Goal: Information Seeking & Learning: Learn about a topic

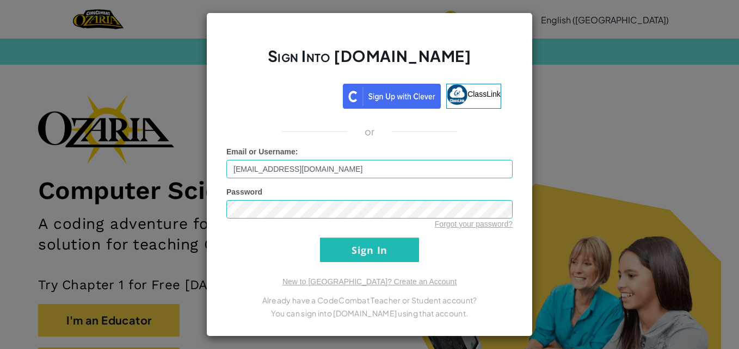
click at [328, 258] on input "Sign In" at bounding box center [369, 250] width 99 height 24
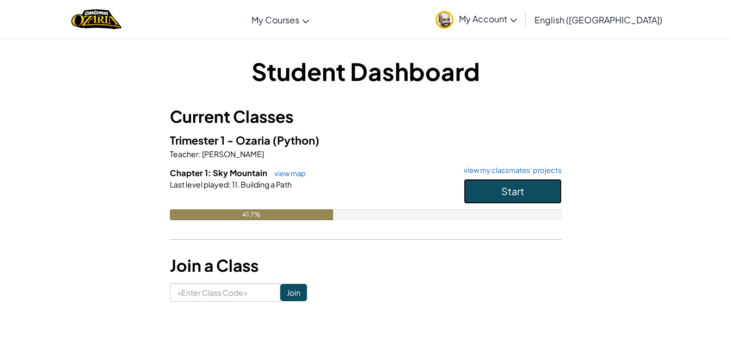
click at [506, 189] on span "Start" at bounding box center [512, 191] width 23 height 13
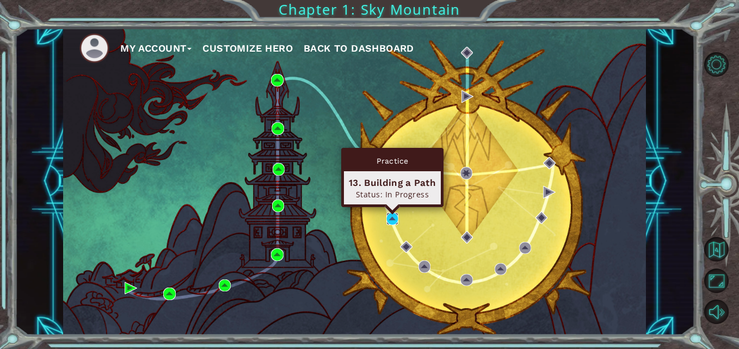
click at [392, 218] on img at bounding box center [392, 219] width 12 height 12
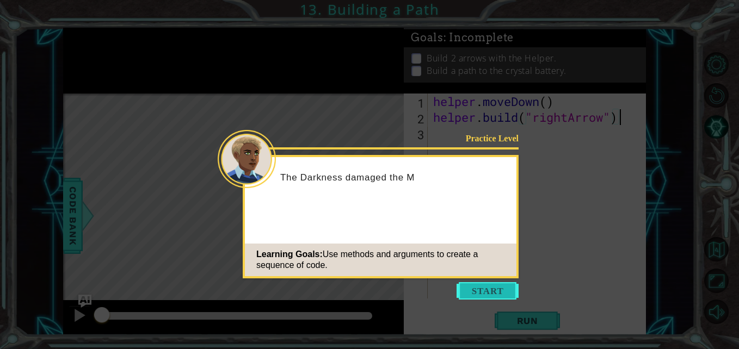
click at [489, 287] on button "Start" at bounding box center [488, 290] width 62 height 17
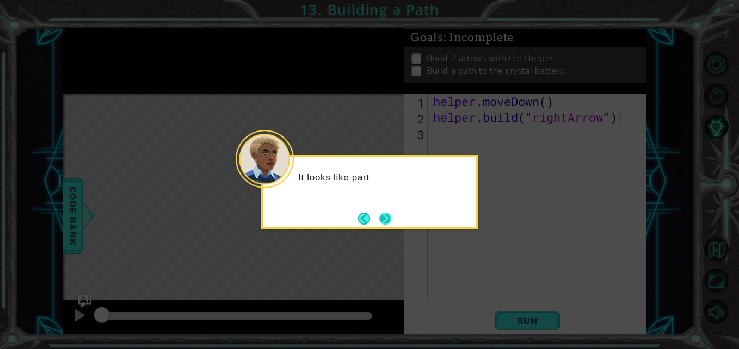
click at [385, 220] on button "Next" at bounding box center [385, 219] width 14 height 14
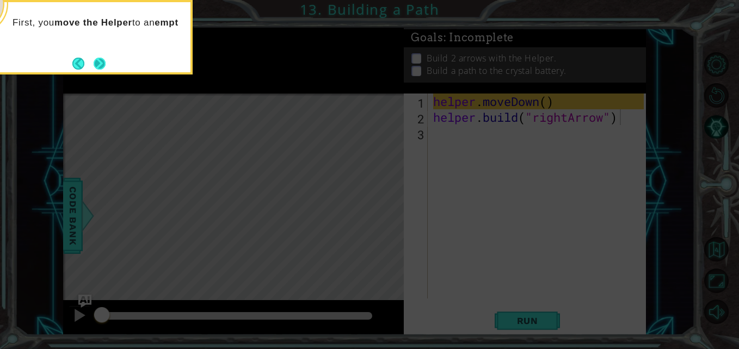
click at [98, 61] on button "Next" at bounding box center [99, 63] width 13 height 13
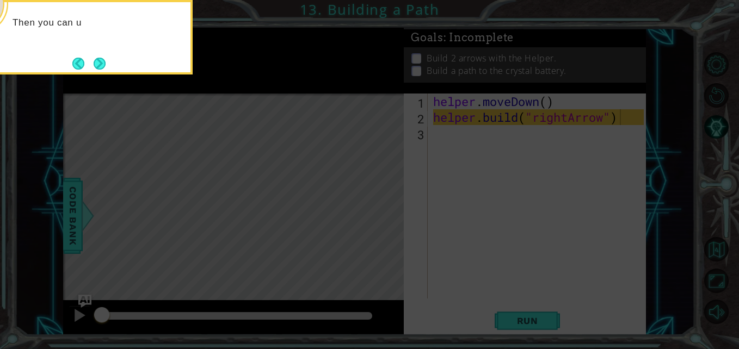
click at [98, 61] on button "Next" at bounding box center [100, 63] width 13 height 13
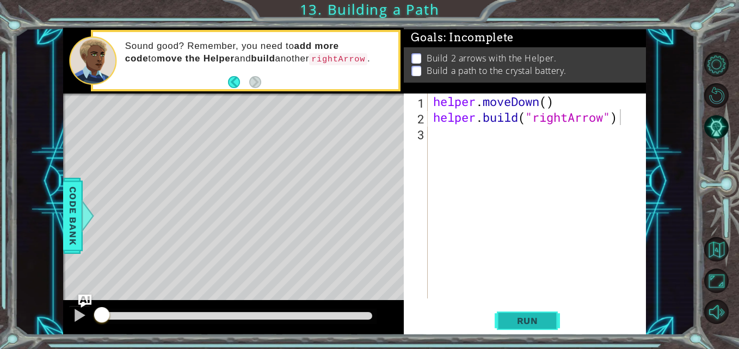
click at [515, 315] on button "Run" at bounding box center [527, 321] width 65 height 24
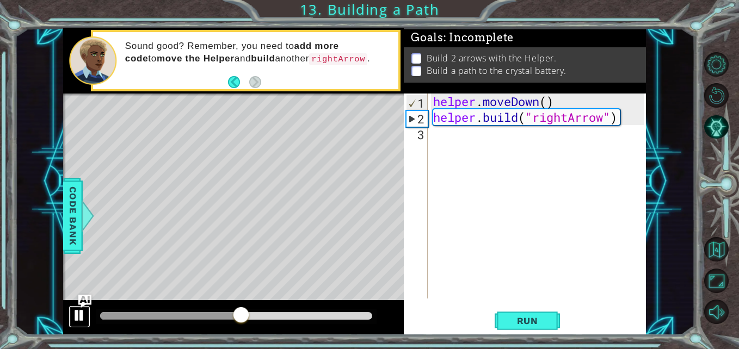
click at [77, 315] on div at bounding box center [79, 316] width 14 height 14
drag, startPoint x: 243, startPoint y: 315, endPoint x: 258, endPoint y: 321, distance: 16.2
click at [258, 321] on div at bounding box center [254, 316] width 20 height 20
click at [445, 136] on div "helper . moveDown ( ) helper . build ( "rightArrow" )" at bounding box center [540, 212] width 218 height 237
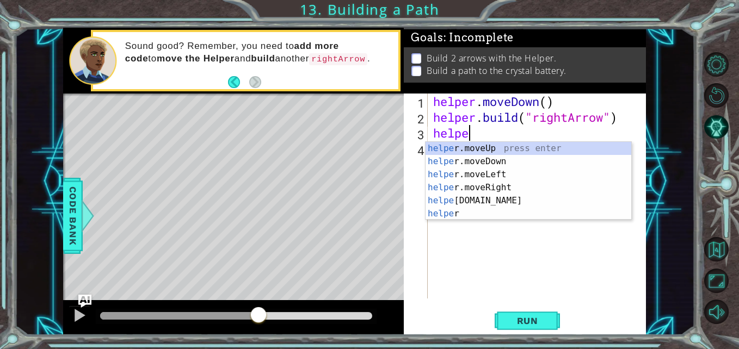
scroll to position [0, 2]
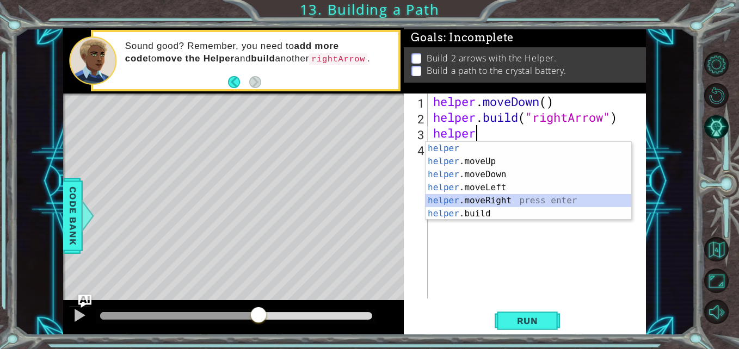
click at [485, 196] on div "helper press enter helper .moveUp press enter helper .moveDown press enter help…" at bounding box center [529, 194] width 206 height 104
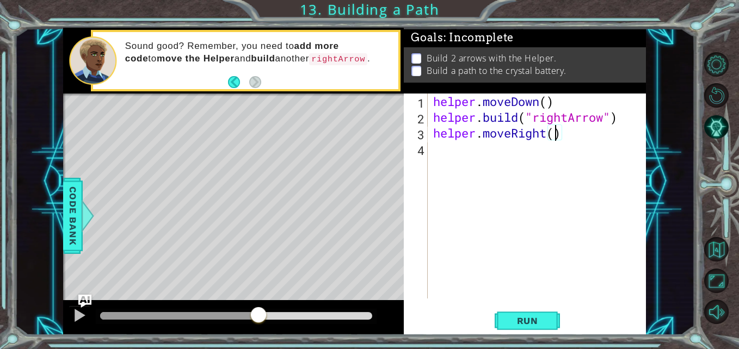
type textarea "helper.moveRight(2)"
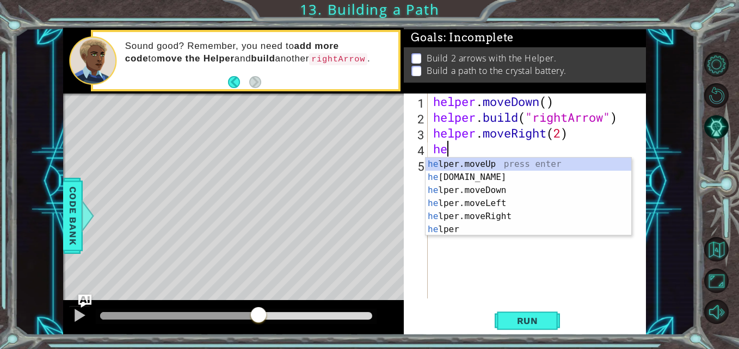
type textarea "h"
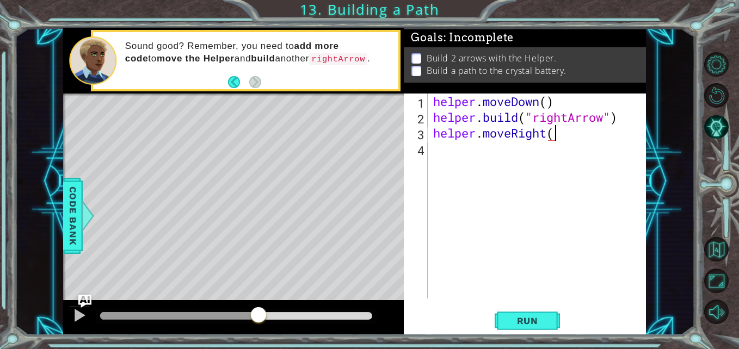
type textarea "helper.moveRight()"
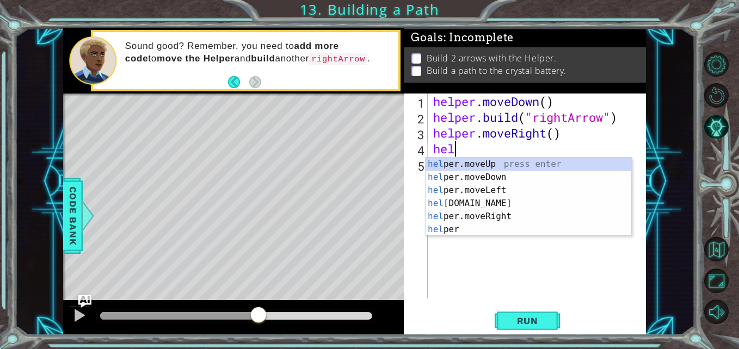
scroll to position [0, 1]
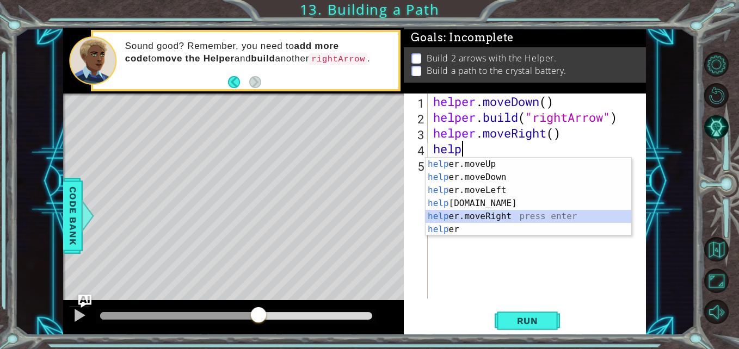
click at [502, 220] on div "help er.moveUp press enter help er.moveDown press enter help er.moveLeft press …" at bounding box center [529, 210] width 206 height 104
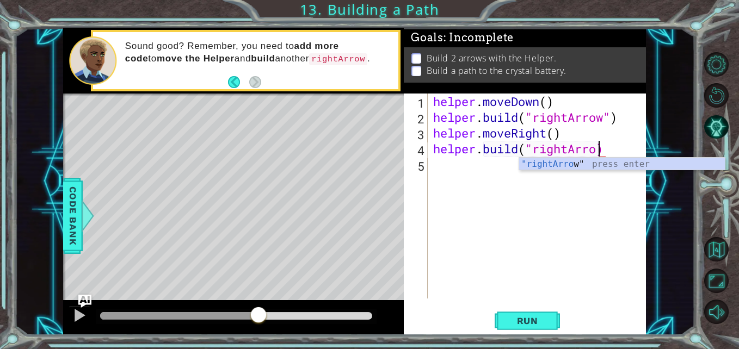
scroll to position [0, 8]
type textarea "[DOMAIN_NAME]("rightArrow")"
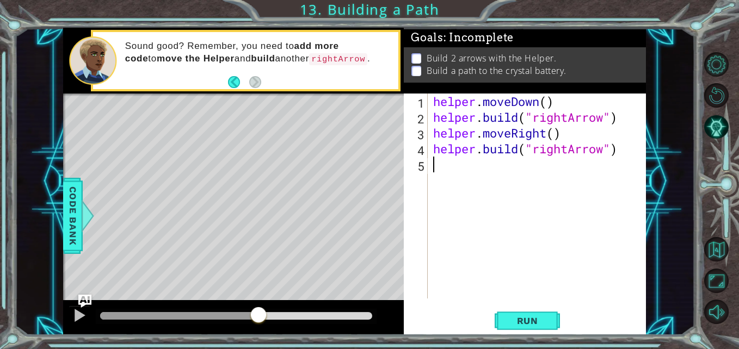
click at [452, 164] on div "helper . moveDown ( ) helper . build ( "rightArrow" ) helper . moveRight ( ) he…" at bounding box center [540, 212] width 218 height 237
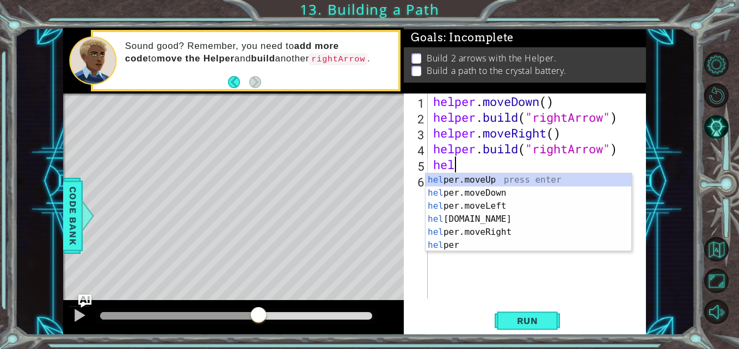
scroll to position [0, 1]
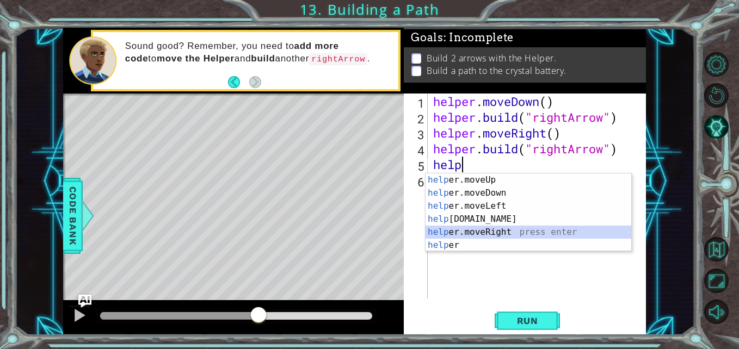
click at [496, 232] on div "help er.moveUp press enter help er.moveDown press enter help er.moveLeft press …" at bounding box center [529, 226] width 206 height 104
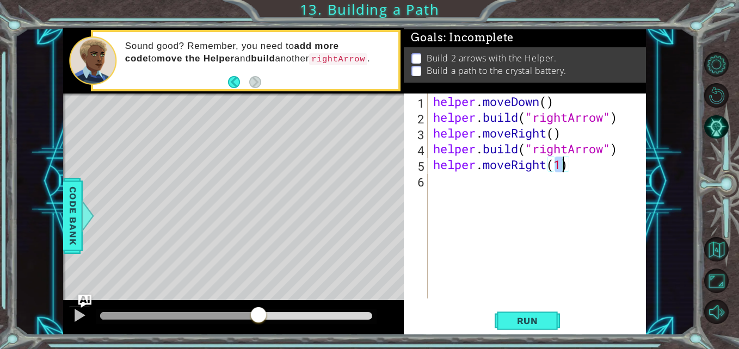
type textarea "helper.moveRight()"
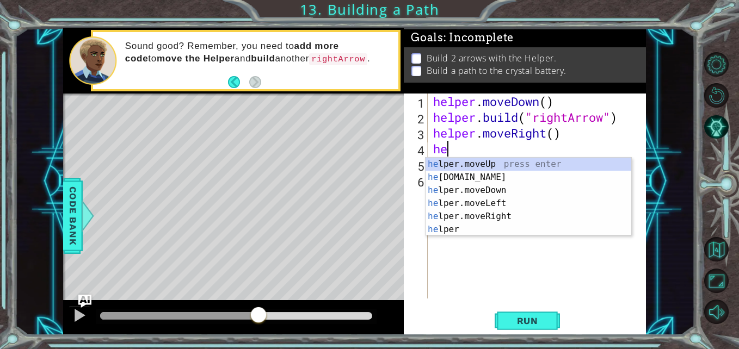
type textarea "h"
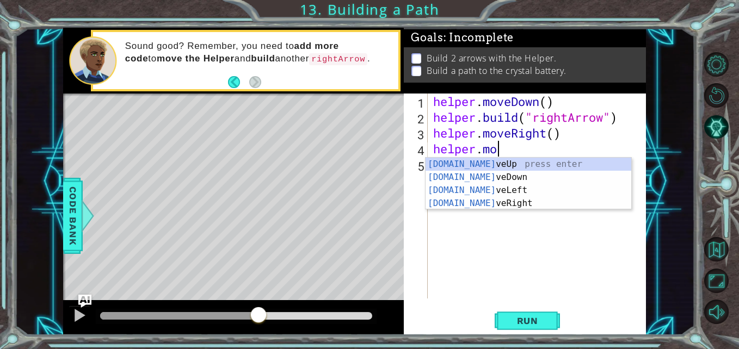
type textarea "h"
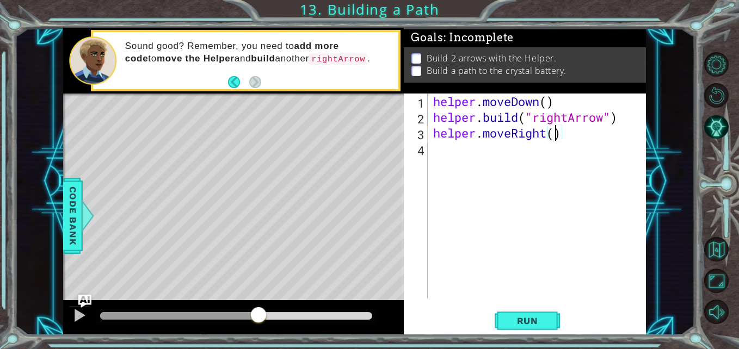
type textarea "helper.moveRight(3)"
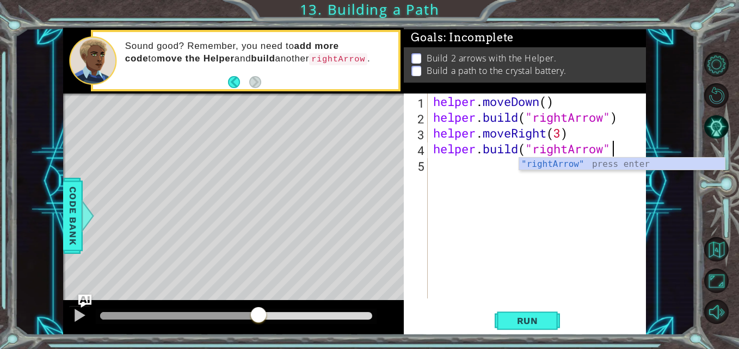
scroll to position [0, 8]
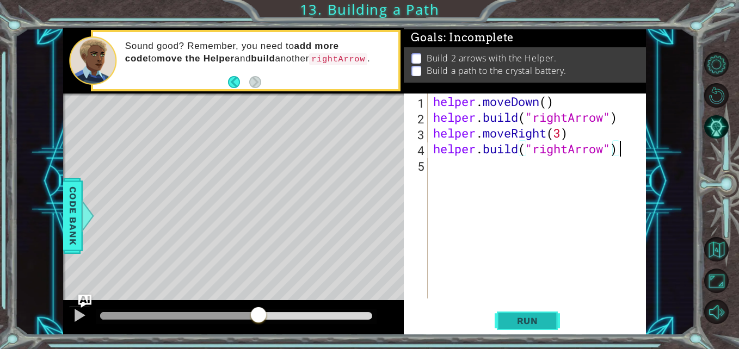
type textarea "[DOMAIN_NAME]("rightArrow")"
click at [517, 318] on span "Run" at bounding box center [527, 321] width 43 height 11
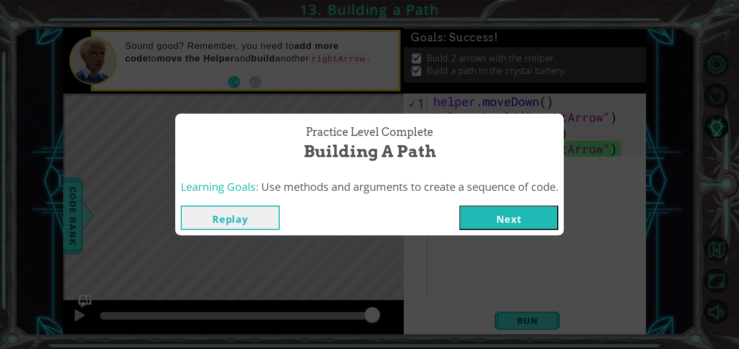
click at [506, 212] on button "Next" at bounding box center [508, 218] width 99 height 24
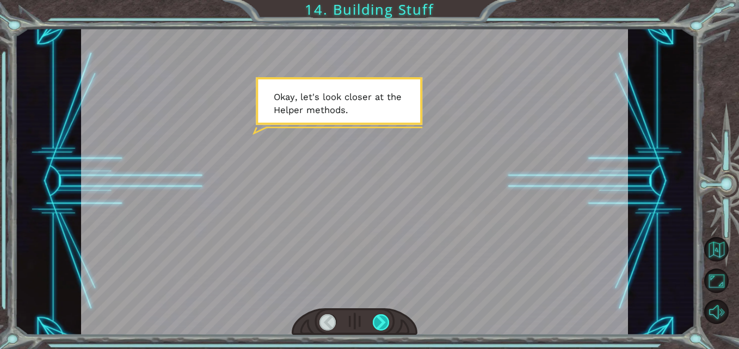
click at [374, 315] on div at bounding box center [381, 323] width 17 height 17
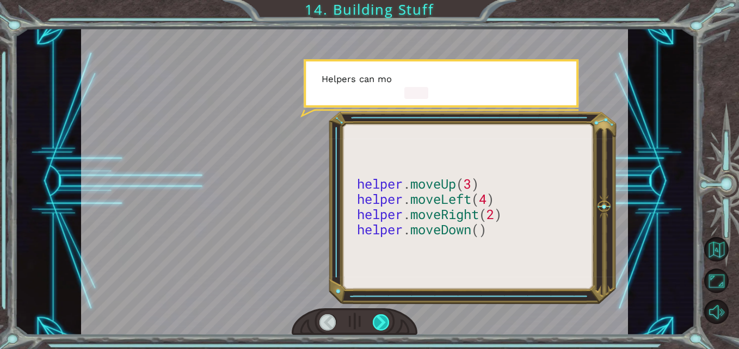
click at [383, 317] on div at bounding box center [381, 323] width 17 height 17
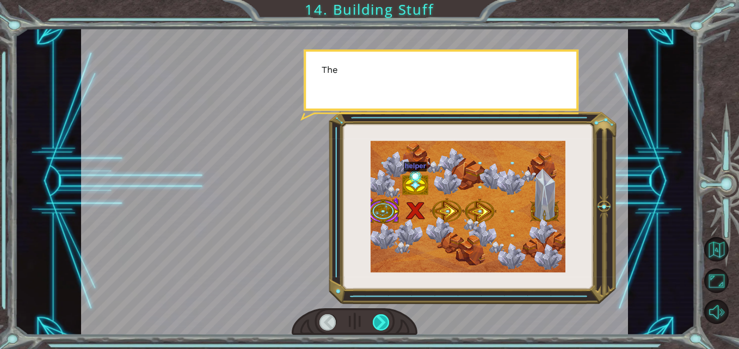
click at [383, 317] on div at bounding box center [381, 323] width 17 height 17
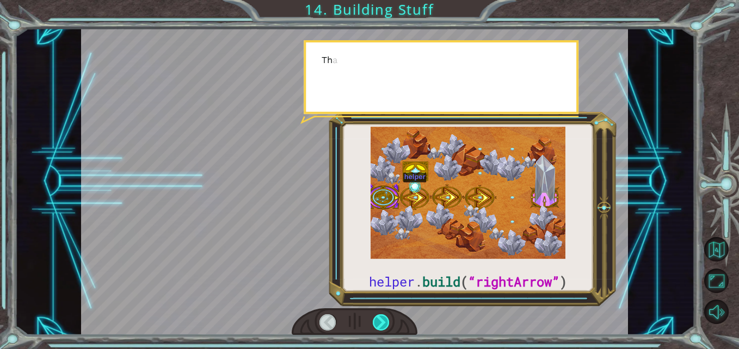
click at [383, 317] on div at bounding box center [381, 323] width 17 height 17
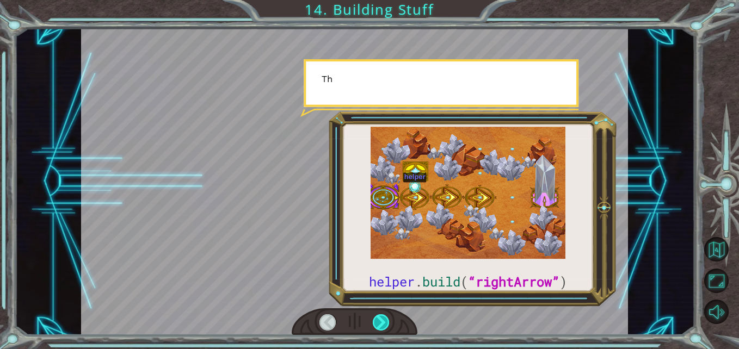
click at [383, 317] on div at bounding box center [381, 323] width 17 height 17
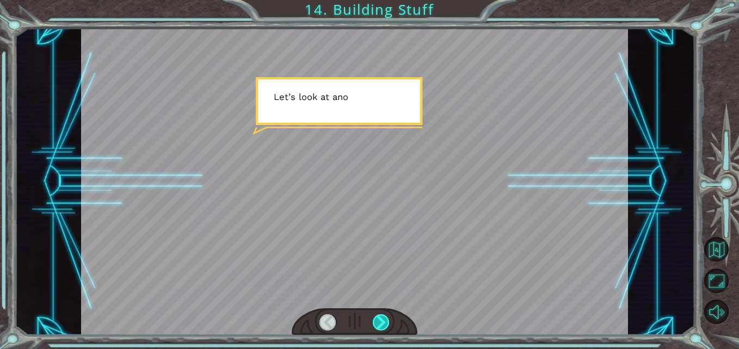
click at [383, 317] on div at bounding box center [381, 323] width 17 height 17
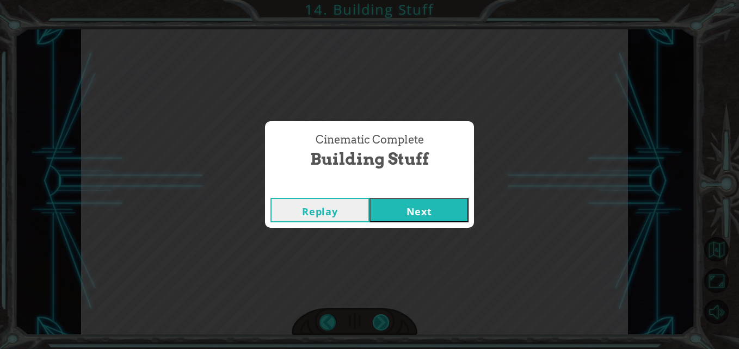
click at [383, 317] on div "Cinematic Complete Building Stuff Replay Next" at bounding box center [369, 174] width 739 height 349
click at [435, 205] on button "Next" at bounding box center [419, 210] width 99 height 24
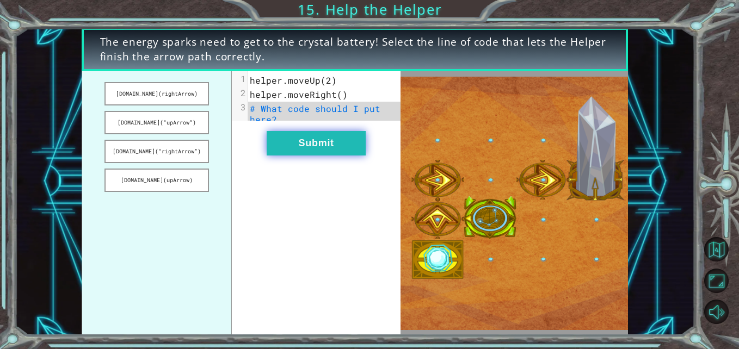
drag, startPoint x: 178, startPoint y: 151, endPoint x: 284, endPoint y: 143, distance: 105.9
click at [284, 143] on div "[DOMAIN_NAME](rightArrow) [DOMAIN_NAME](“upArrow”) [DOMAIN_NAME](“rightArrow”) …" at bounding box center [241, 203] width 319 height 264
click at [189, 152] on button "[DOMAIN_NAME](“rightArrow”)" at bounding box center [156, 151] width 104 height 23
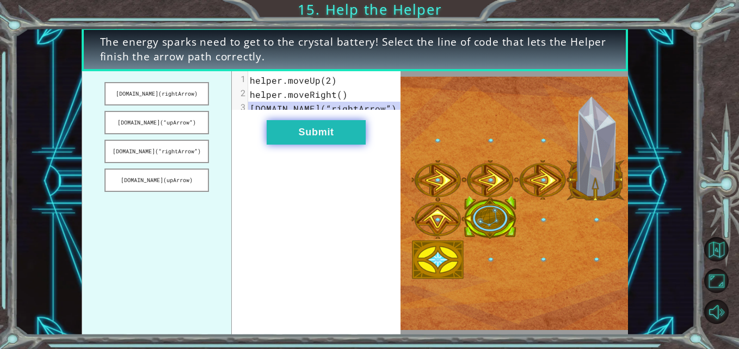
click at [329, 144] on button "Submit" at bounding box center [316, 132] width 99 height 24
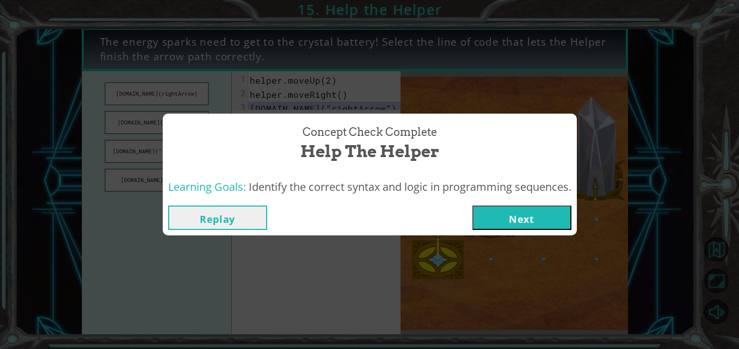
click at [501, 217] on button "Next" at bounding box center [521, 218] width 99 height 24
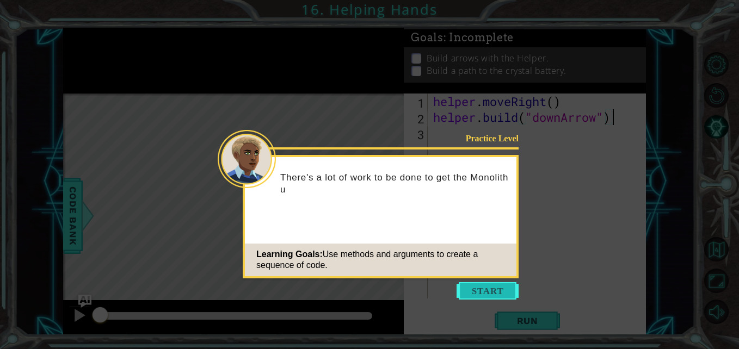
click at [494, 290] on button "Start" at bounding box center [488, 290] width 62 height 17
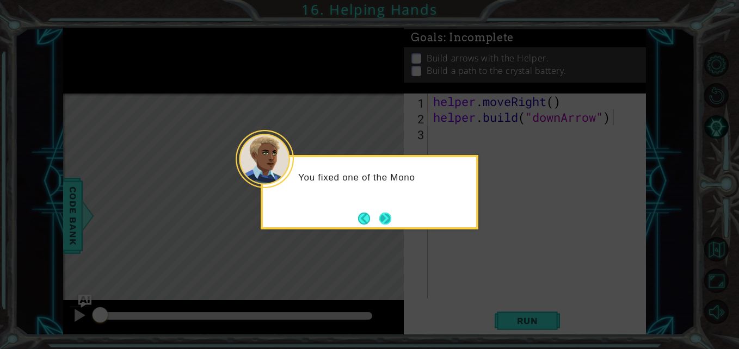
click at [383, 213] on button "Next" at bounding box center [385, 219] width 12 height 12
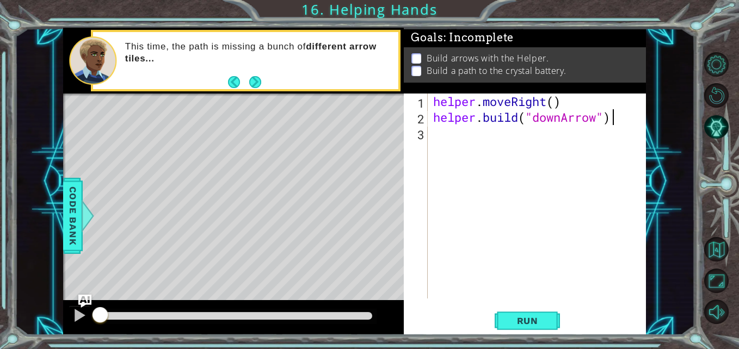
click at [436, 134] on div "helper . moveRight ( ) helper . build ( "downArrow" )" at bounding box center [540, 212] width 218 height 237
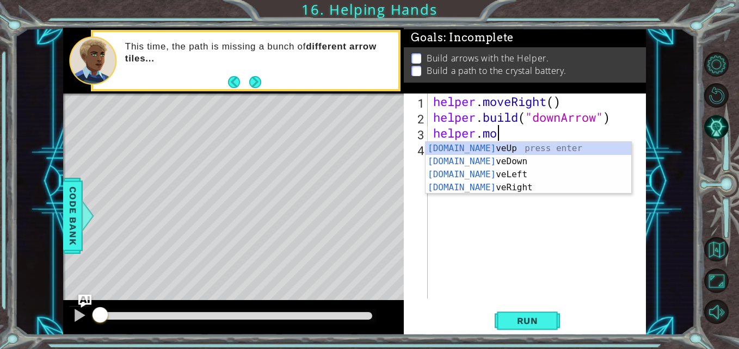
scroll to position [0, 3]
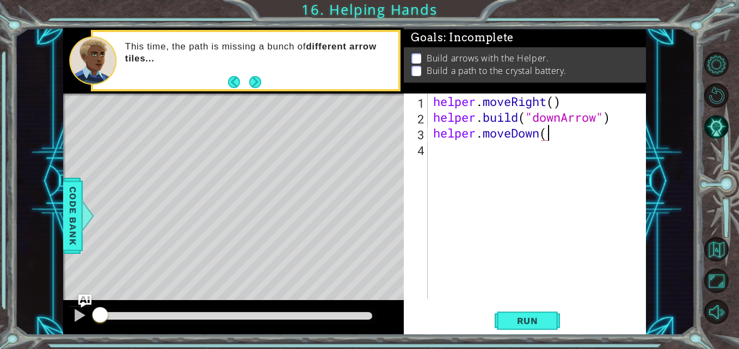
type textarea "helper.moveDown()_"
type textarea "helper.moveDown()"
type textarea "[DOMAIN_NAME]("rightArrow")"
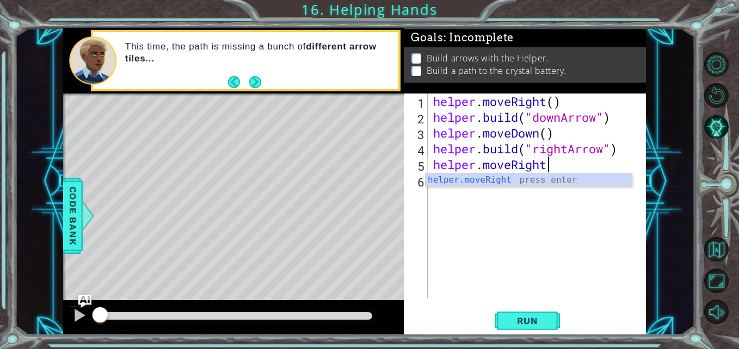
scroll to position [0, 5]
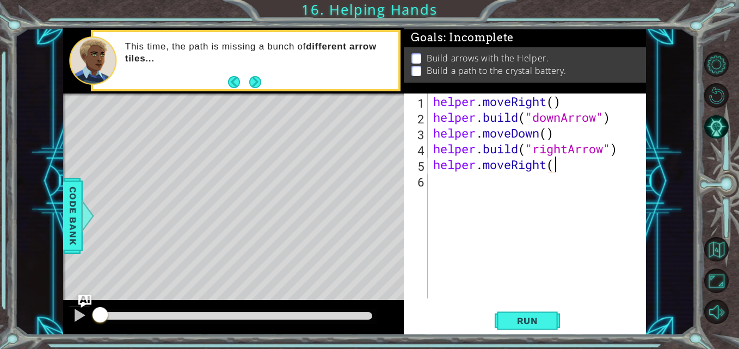
type textarea "helper.moveRight()"
type textarea "[DOMAIN_NAME]("rightArrow")"
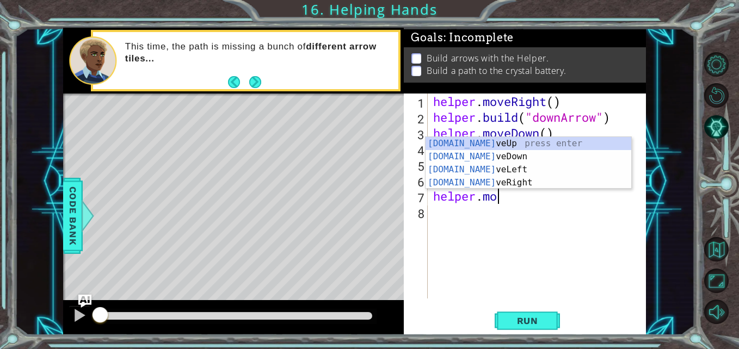
scroll to position [0, 3]
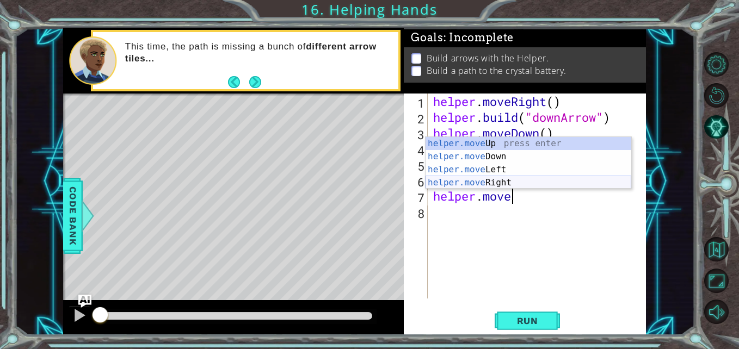
click at [482, 183] on div "helper.move Up press enter helper.move Down press enter helper.move Left press …" at bounding box center [529, 176] width 206 height 78
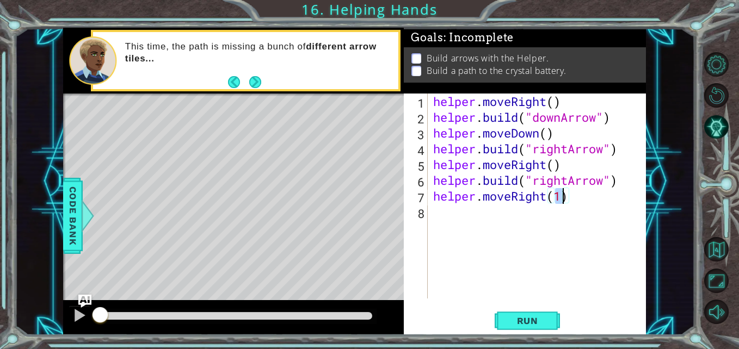
type textarea "helper.moveRight()"
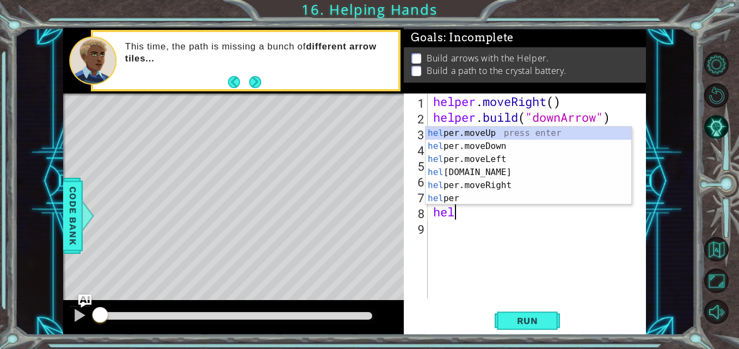
scroll to position [0, 1]
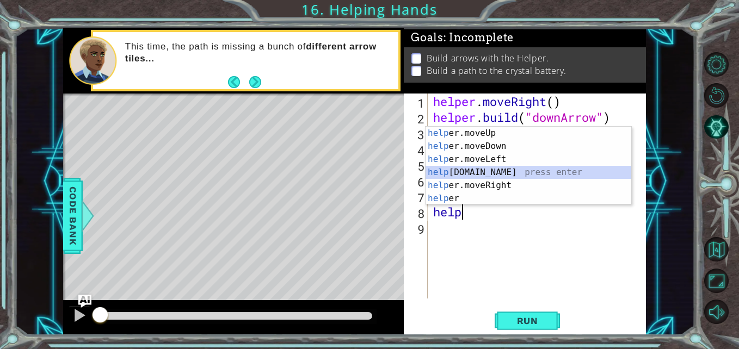
click at [470, 176] on div "help er.moveUp press enter help er.moveDown press enter help er.moveLeft press …" at bounding box center [529, 179] width 206 height 104
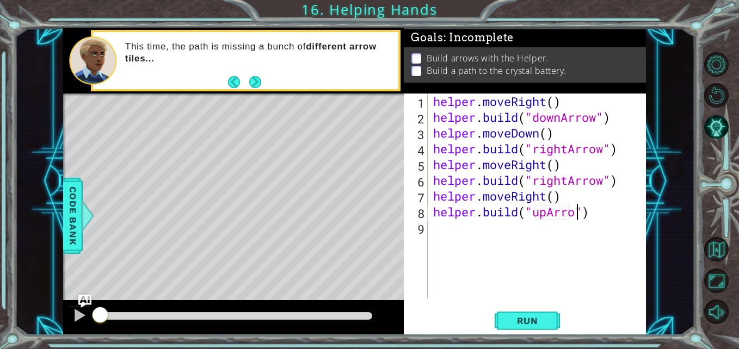
scroll to position [0, 7]
type textarea "[DOMAIN_NAME]("upArrow")"
click at [528, 314] on button "Run" at bounding box center [527, 321] width 65 height 24
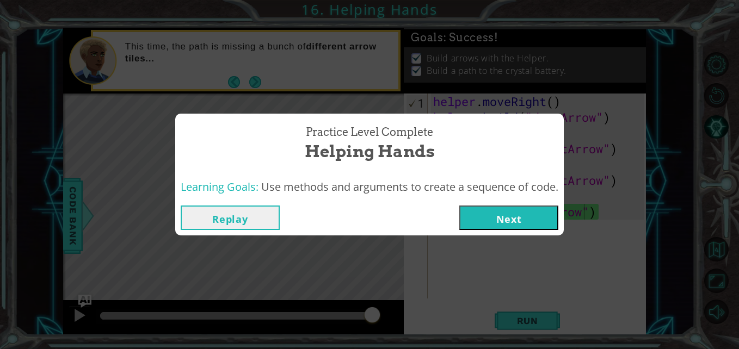
click at [500, 219] on button "Next" at bounding box center [508, 218] width 99 height 24
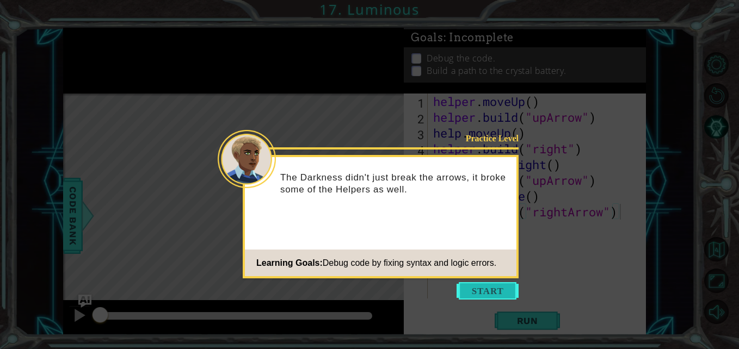
click at [470, 287] on button "Start" at bounding box center [488, 290] width 62 height 17
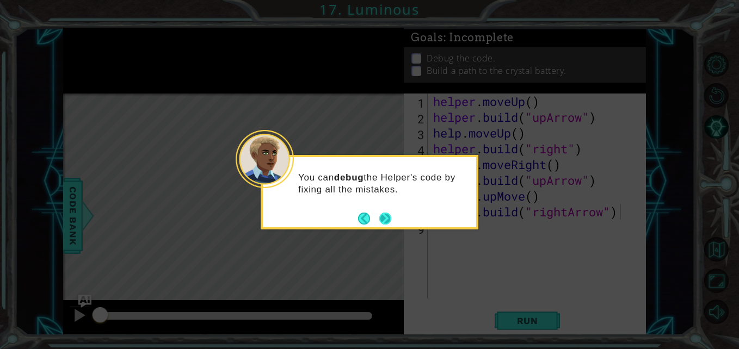
click at [383, 217] on button "Next" at bounding box center [385, 218] width 13 height 13
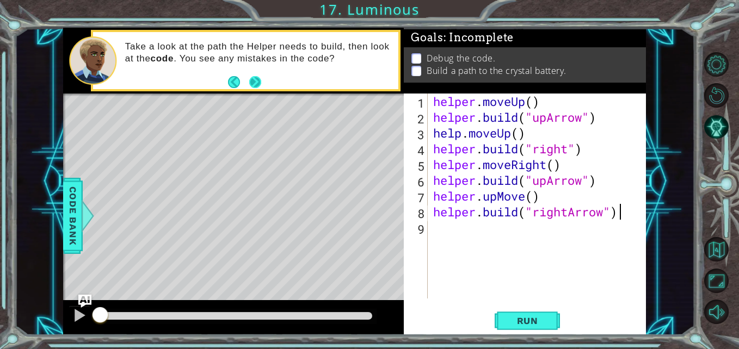
click at [256, 80] on button "Next" at bounding box center [255, 82] width 12 height 12
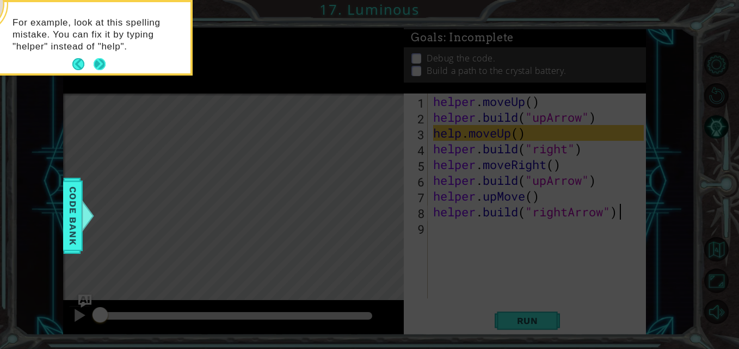
click at [96, 60] on button "Next" at bounding box center [100, 64] width 12 height 12
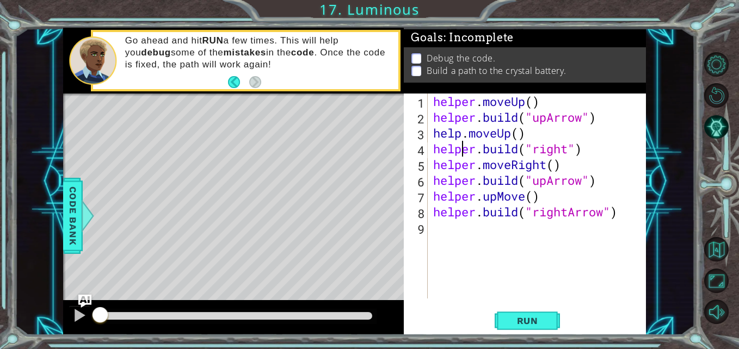
click at [460, 141] on div "helper . moveUp ( ) helper . build ( "upArrow" ) help . moveUp ( ) helper . bui…" at bounding box center [540, 212] width 218 height 237
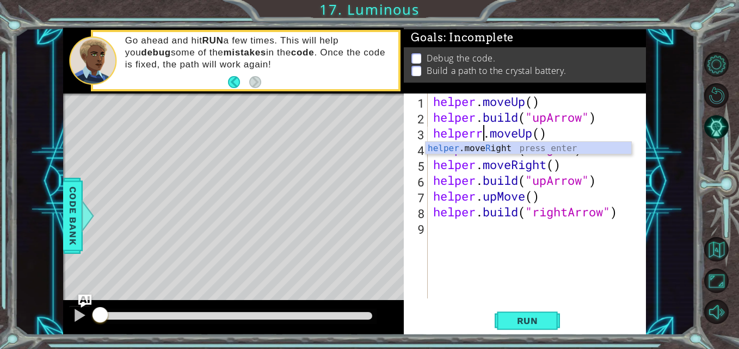
scroll to position [0, 3]
type textarea "helper.moveUp()"
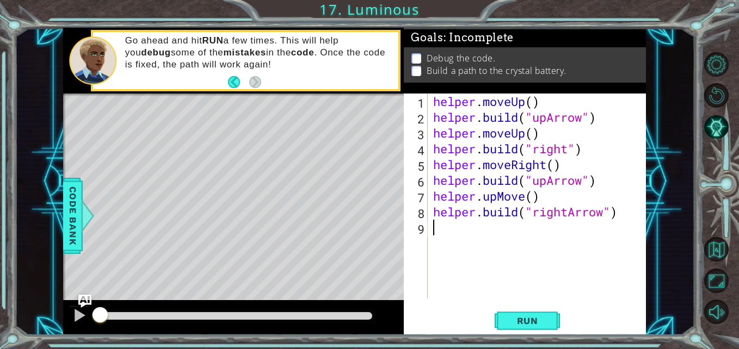
click at [452, 268] on div "helper . moveUp ( ) helper . build ( "upArrow" ) helper . moveUp ( ) helper . b…" at bounding box center [540, 212] width 218 height 237
click at [547, 120] on div "helper . moveUp ( ) helper . build ( "upArrow" ) helper . moveUp ( ) helper . b…" at bounding box center [540, 212] width 218 height 237
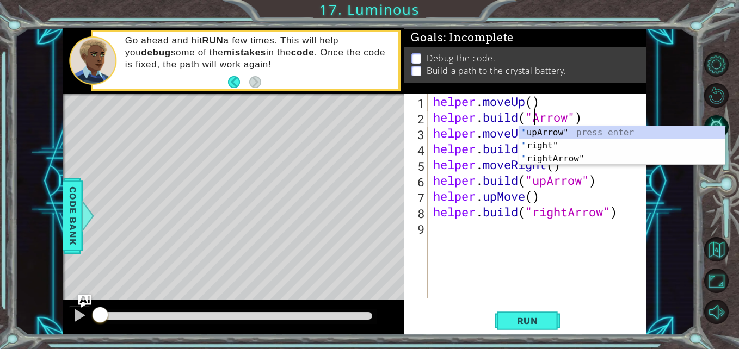
type textarea "[DOMAIN_NAME]("upArrow")"
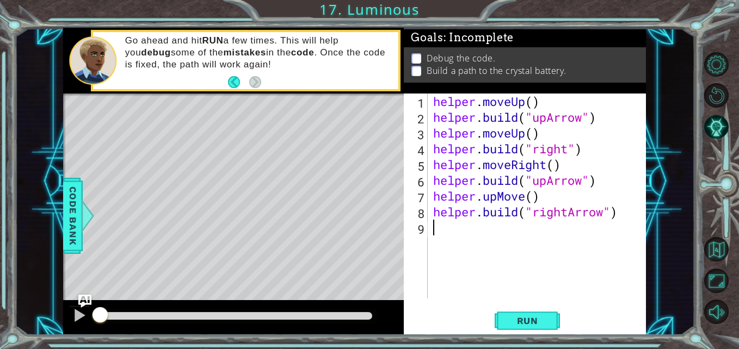
click at [466, 226] on div "helper . moveUp ( ) helper . build ( "upArrow" ) helper . moveUp ( ) helper . b…" at bounding box center [540, 212] width 218 height 237
click at [567, 153] on div "helper . moveUp ( ) helper . build ( "upArrow" ) helper . moveUp ( ) helper . b…" at bounding box center [540, 212] width 218 height 237
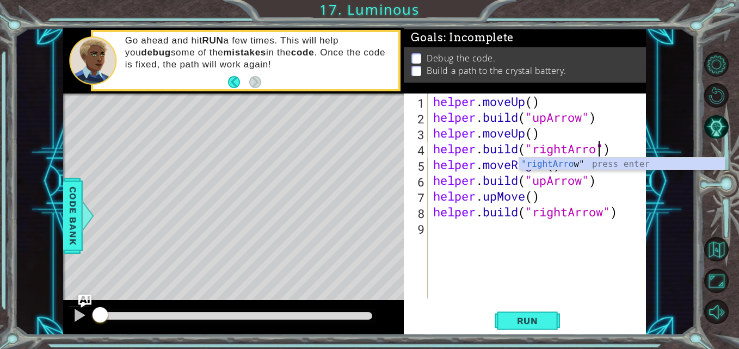
type textarea "[DOMAIN_NAME]("rightArrow")"
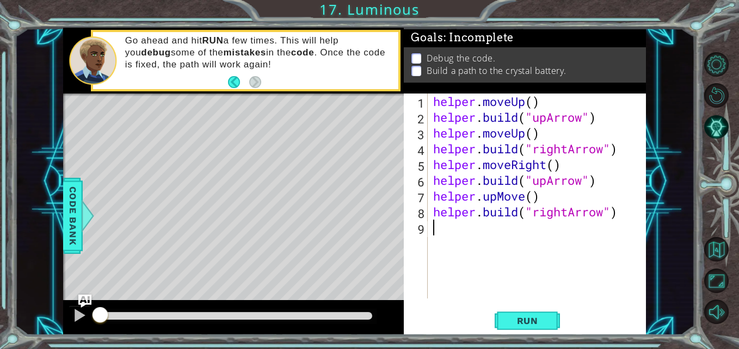
click at [521, 245] on div "helper . moveUp ( ) helper . build ( "upArrow" ) helper . moveUp ( ) helper . b…" at bounding box center [540, 212] width 218 height 237
click at [619, 214] on div "helper . moveUp ( ) helper . build ( "upArrow" ) helper . moveUp ( ) helper . b…" at bounding box center [540, 212] width 218 height 237
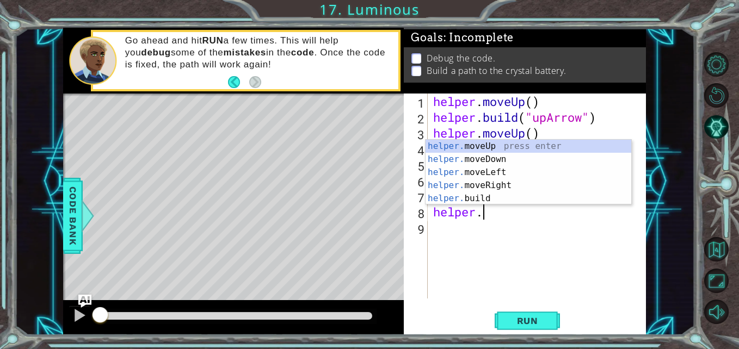
type textarea "h"
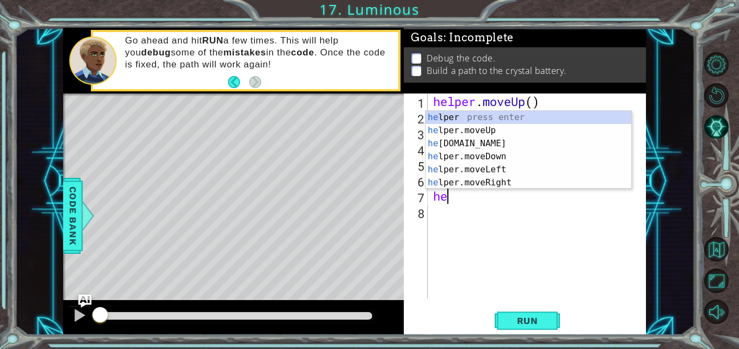
type textarea "h"
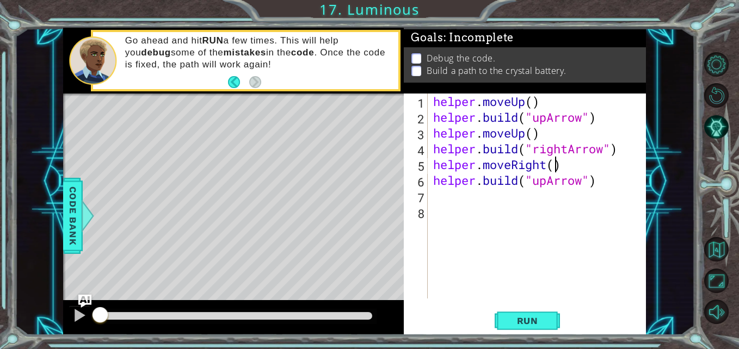
click at [554, 166] on div "helper . moveUp ( ) helper . build ( "upArrow" ) helper . moveUp ( ) helper . b…" at bounding box center [540, 212] width 218 height 237
click at [547, 183] on div "helper . moveUp ( ) helper . build ( "upArrow" ) helper . moveUp ( ) helper . b…" at bounding box center [540, 212] width 218 height 237
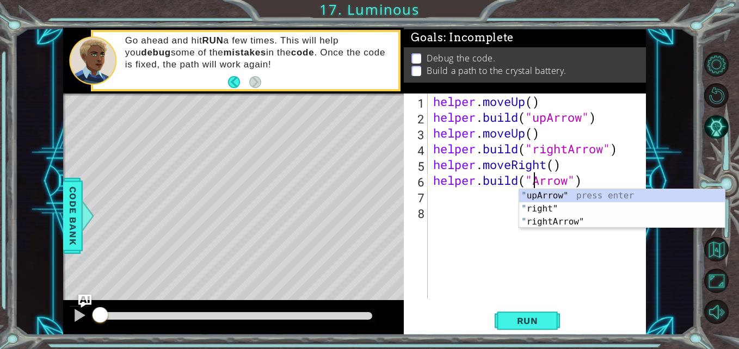
scroll to position [0, 5]
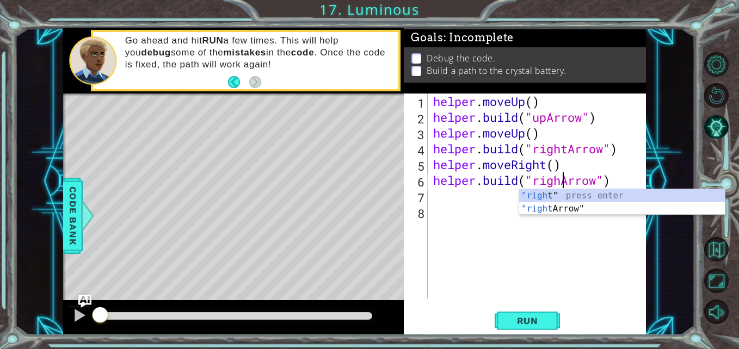
type textarea "[DOMAIN_NAME]("rightArrow")"
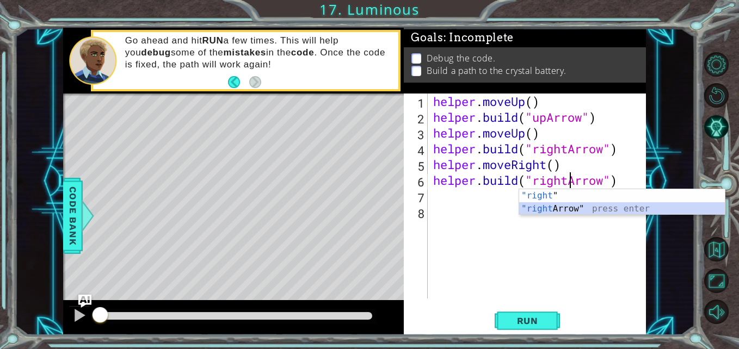
click at [507, 233] on div "helper . moveUp ( ) helper . build ( "upArrow" ) helper . moveUp ( ) helper . b…" at bounding box center [540, 212] width 218 height 237
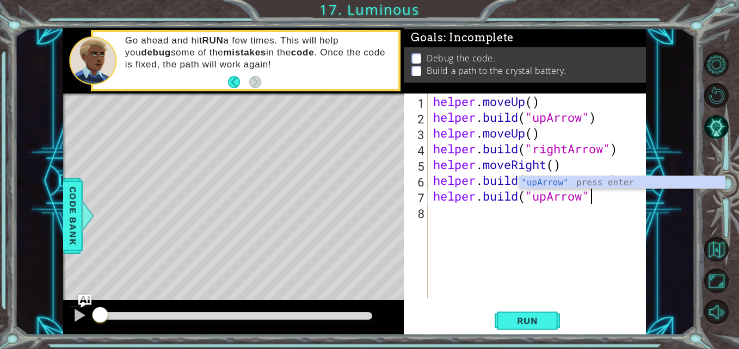
type textarea "[DOMAIN_NAME]("upArrow")"
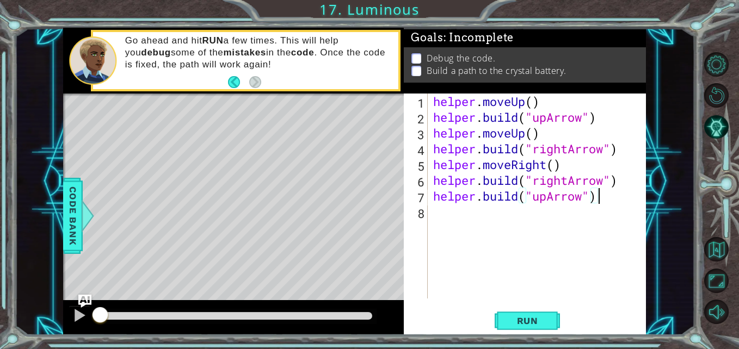
scroll to position [0, 0]
type textarea "[DOMAIN_NAME]("rightArrow")"
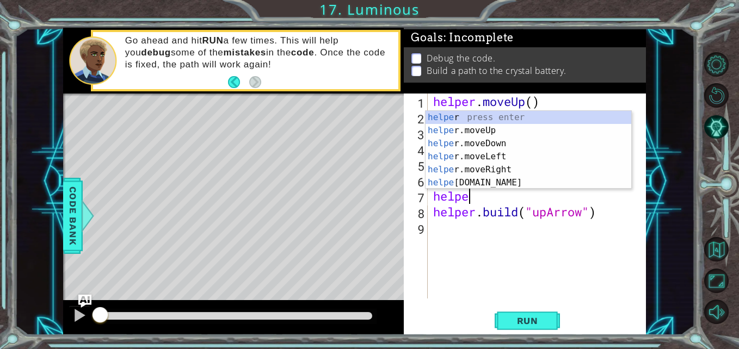
scroll to position [0, 2]
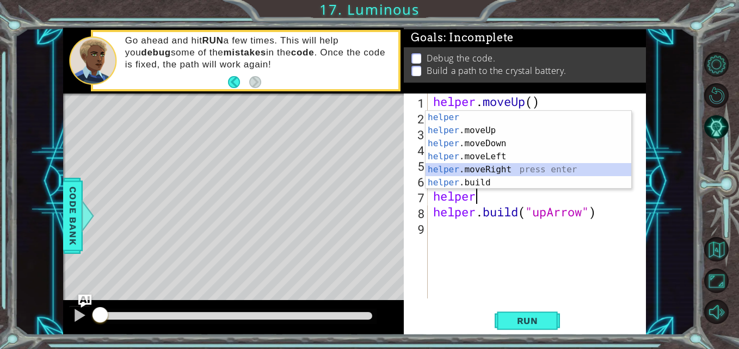
click at [512, 168] on div "helper press enter helper .moveUp press enter helper .moveDown press enter help…" at bounding box center [529, 163] width 206 height 104
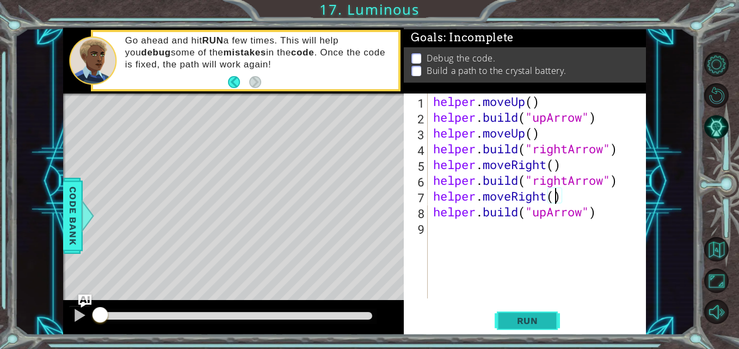
type textarea "helper.moveRight()"
click at [531, 315] on button "Run" at bounding box center [527, 321] width 65 height 24
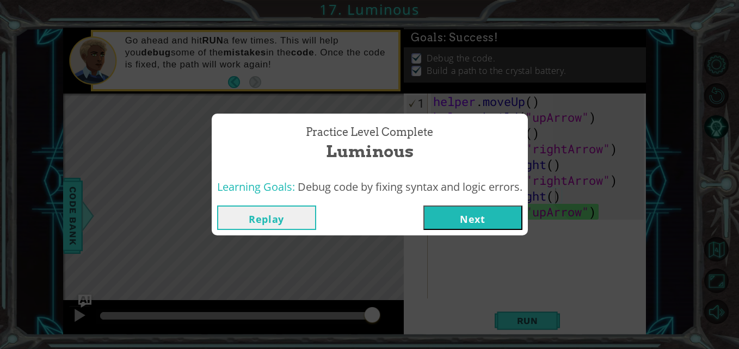
click at [463, 216] on button "Next" at bounding box center [472, 218] width 99 height 24
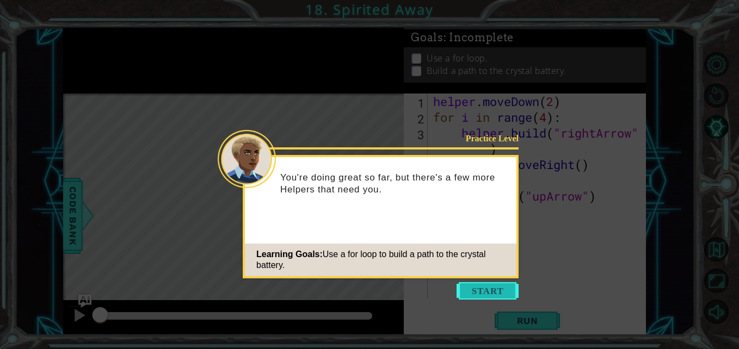
click at [497, 286] on button "Start" at bounding box center [488, 290] width 62 height 17
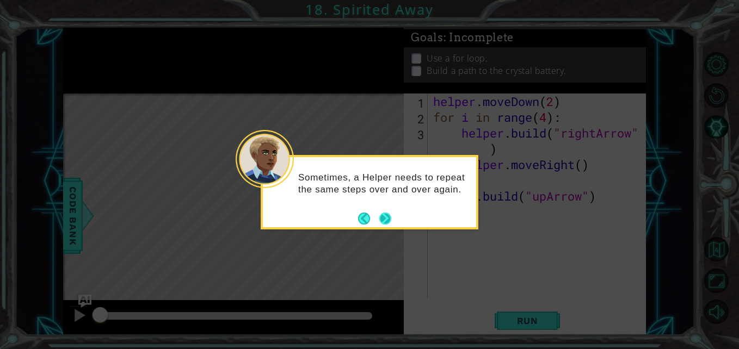
click at [385, 216] on button "Next" at bounding box center [385, 218] width 13 height 13
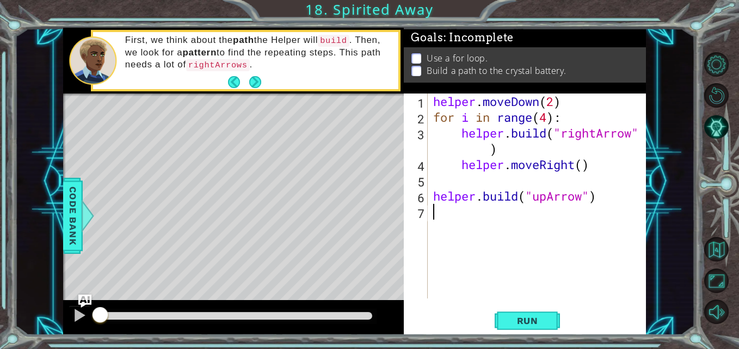
click at [459, 166] on div "helper . moveDown ( 2 ) for i in range ( 4 ) : helper . build ( "rightArrow" ) …" at bounding box center [540, 212] width 218 height 237
click at [460, 137] on div "helper . moveDown ( 2 ) for i in range ( 4 ) : helper . build ( "rightArrow" ) …" at bounding box center [540, 212] width 218 height 237
type textarea "[DOMAIN_NAME]("rightArrow")"
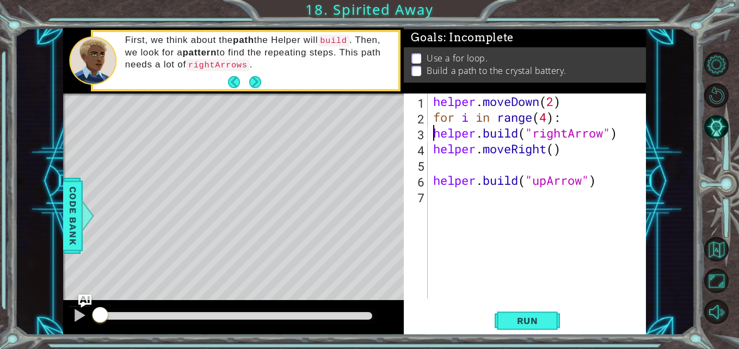
click at [463, 164] on div "helper . moveDown ( 2 ) for i in range ( 4 ) : helper . build ( "rightArrow" ) …" at bounding box center [540, 212] width 218 height 237
type textarea "helper.moveRight()"
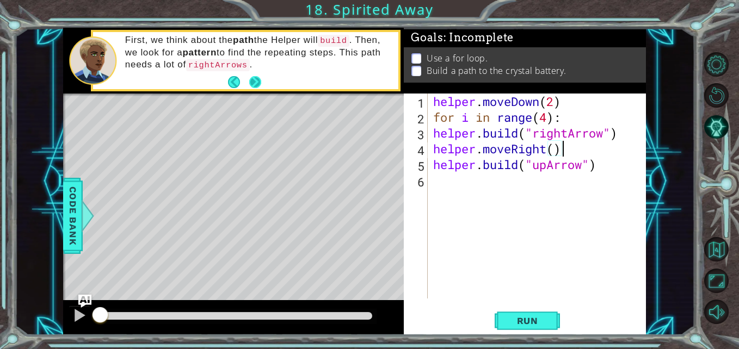
click at [251, 82] on button "Next" at bounding box center [255, 82] width 12 height 12
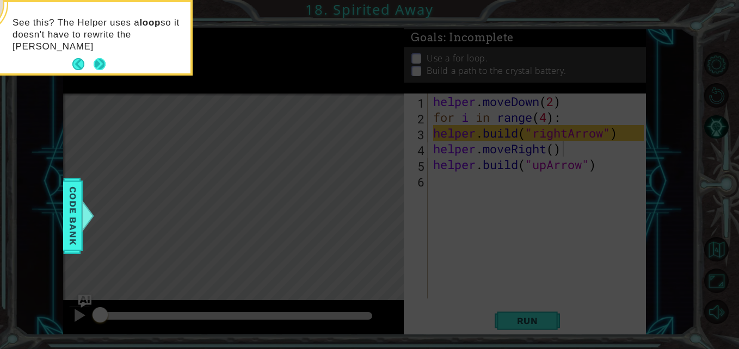
click at [96, 58] on button "Next" at bounding box center [100, 64] width 13 height 13
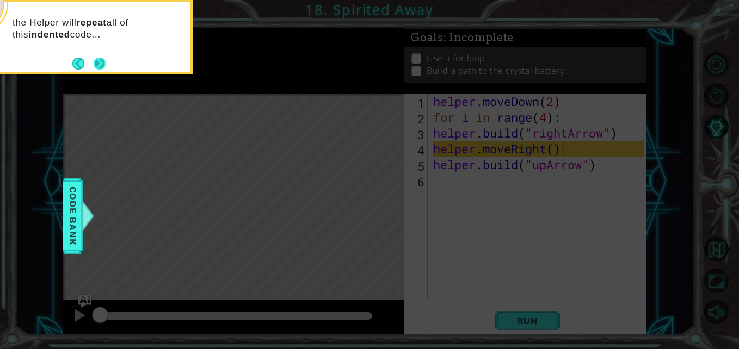
click at [101, 59] on button "Next" at bounding box center [100, 63] width 13 height 13
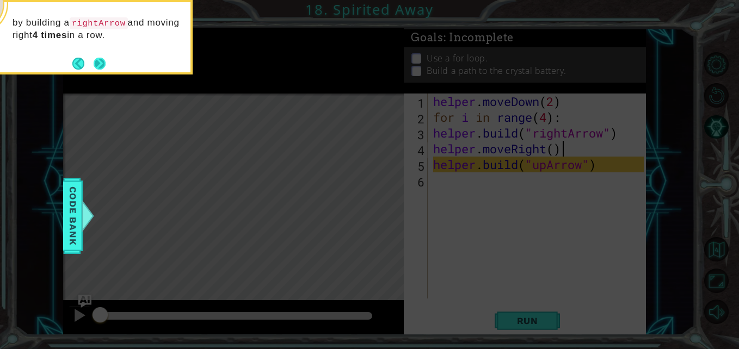
click at [102, 57] on button "Next" at bounding box center [99, 63] width 20 height 20
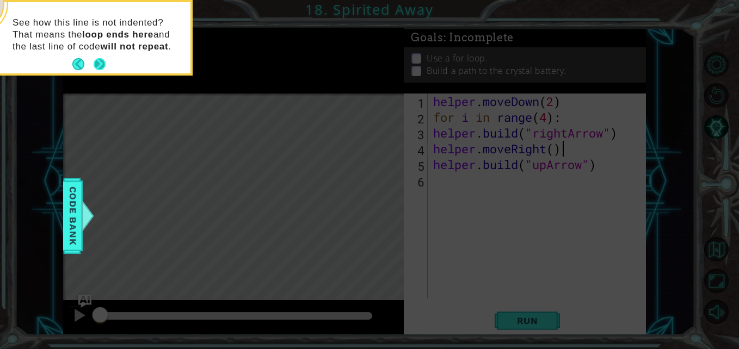
click at [101, 60] on button "Next" at bounding box center [100, 64] width 13 height 13
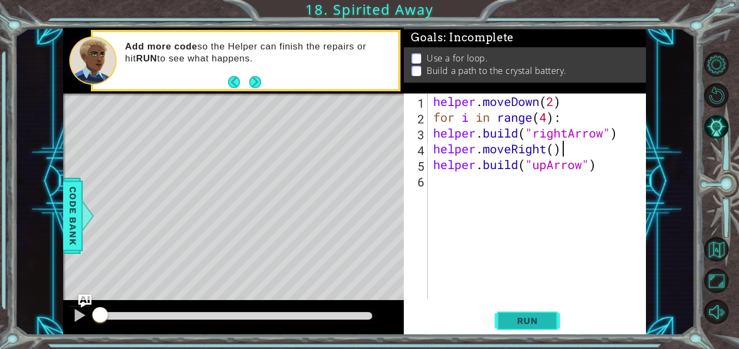
click at [535, 313] on button "Run" at bounding box center [527, 321] width 65 height 24
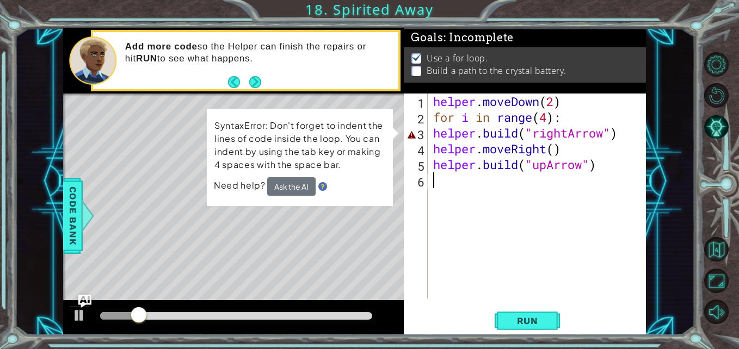
click at [459, 212] on div "helper . moveDown ( 2 ) for i in range ( 4 ) : helper . build ( "rightArrow" ) …" at bounding box center [540, 212] width 218 height 237
click at [431, 136] on div "helper . moveDown ( 2 ) for i in range ( 4 ) : helper . build ( "rightArrow" ) …" at bounding box center [540, 212] width 218 height 237
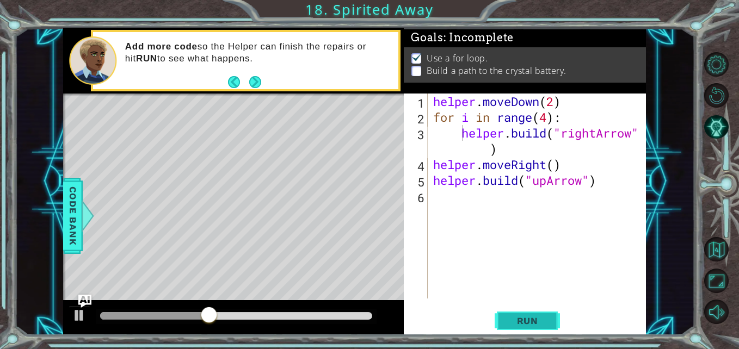
click at [522, 319] on span "Run" at bounding box center [527, 321] width 43 height 11
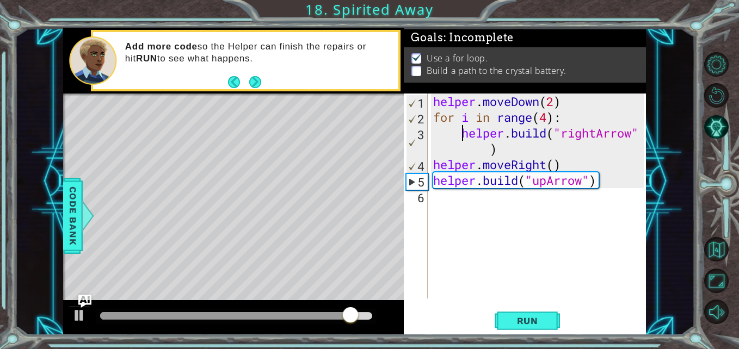
type textarea "[DOMAIN_NAME]("rightArrow")"
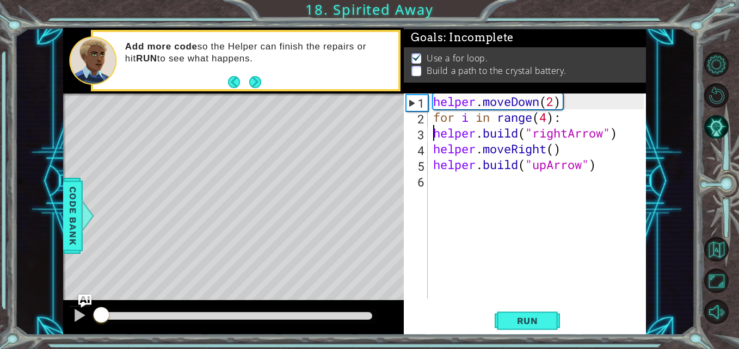
drag, startPoint x: 368, startPoint y: 313, endPoint x: 14, endPoint y: 299, distance: 355.1
click at [14, 299] on div "1 ההההההההההההההההההההההההההההההההההההההההההההההההההההההההההההההההההההההההההההה…" at bounding box center [369, 174] width 739 height 349
click at [258, 77] on button "Next" at bounding box center [255, 82] width 19 height 19
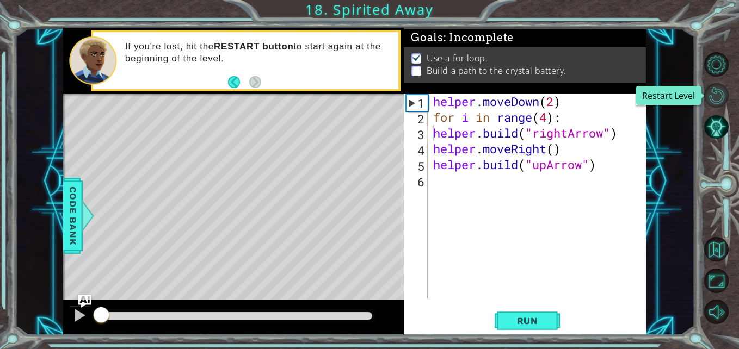
click at [713, 96] on button "Restart Level" at bounding box center [716, 95] width 24 height 24
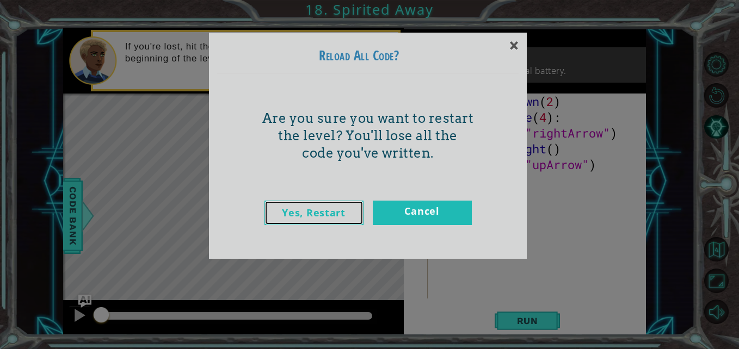
click at [342, 215] on link "Yes, Restart" at bounding box center [313, 213] width 99 height 24
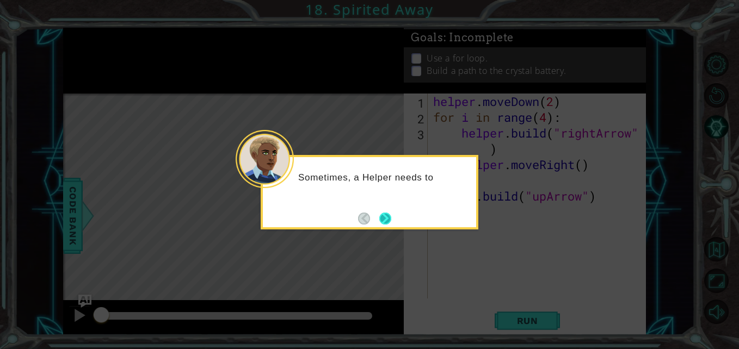
click at [390, 216] on button "Next" at bounding box center [385, 219] width 12 height 12
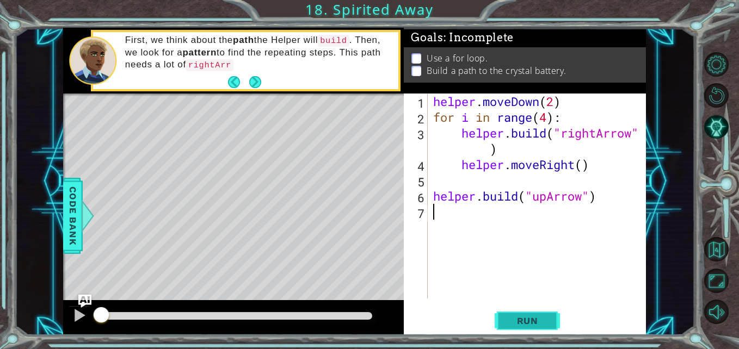
click at [523, 313] on button "Run" at bounding box center [527, 321] width 65 height 24
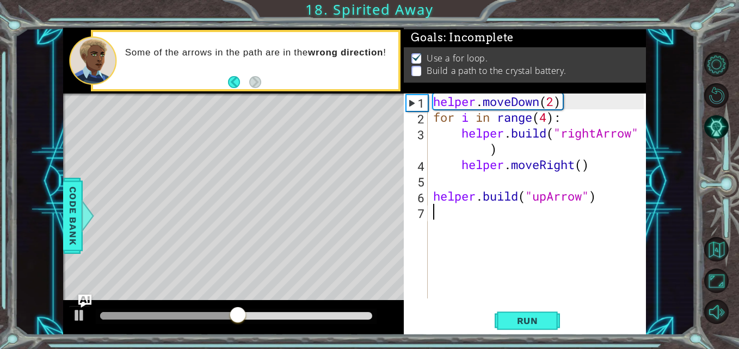
click at [431, 196] on div "helper . moveDown ( 2 ) for i in range ( 4 ) : helper . build ( "rightArrow" ) …" at bounding box center [540, 212] width 218 height 237
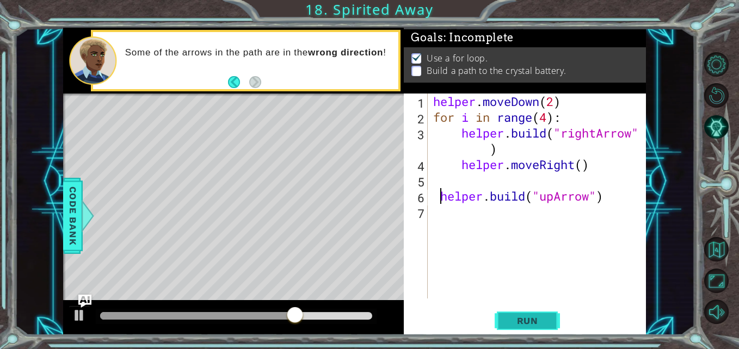
click at [531, 317] on span "Run" at bounding box center [527, 321] width 43 height 11
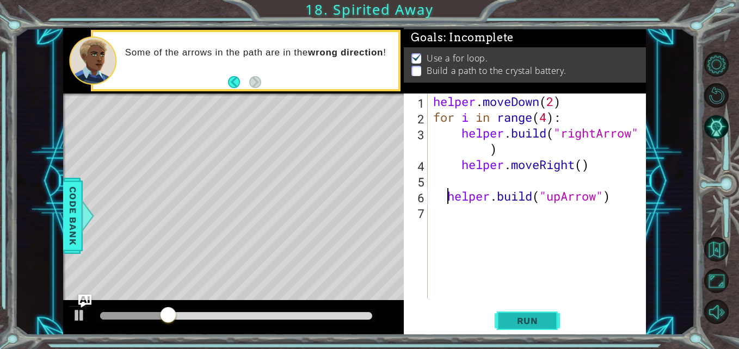
click at [519, 321] on span "Run" at bounding box center [527, 321] width 43 height 11
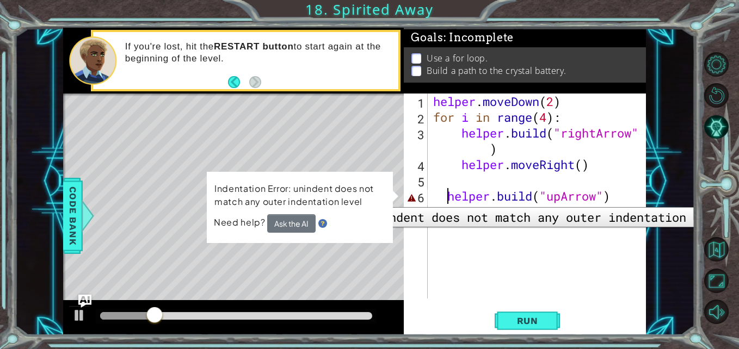
click at [409, 199] on div "6" at bounding box center [417, 198] width 22 height 16
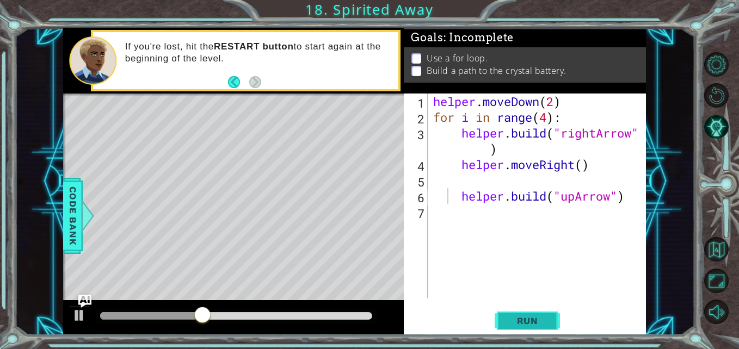
click at [506, 319] on span "Run" at bounding box center [527, 321] width 43 height 11
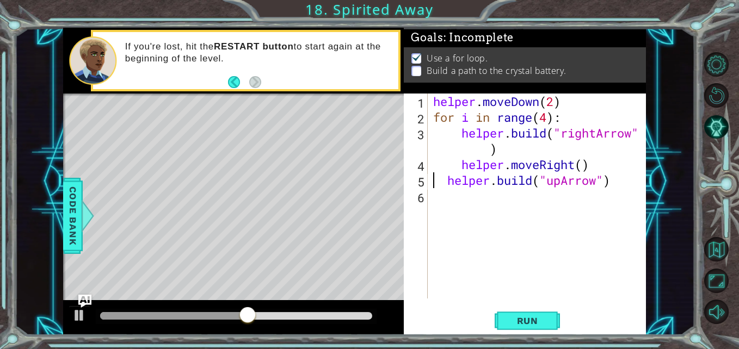
type textarea "helper.moveRight() [DOMAIN_NAME]("upArrow")"
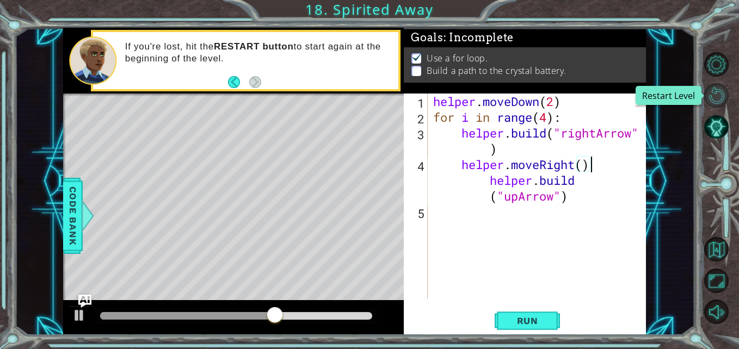
click at [718, 103] on button "Restart Level" at bounding box center [716, 95] width 24 height 24
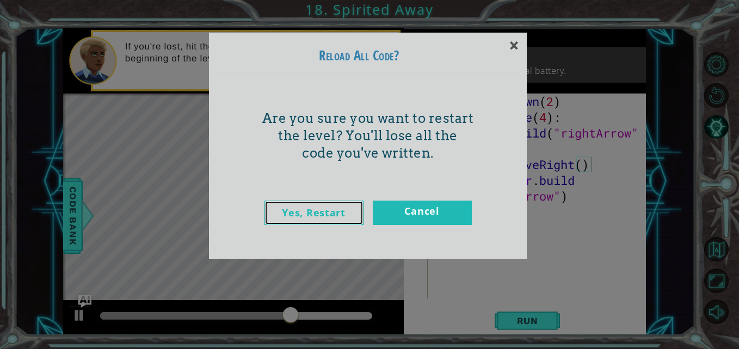
click at [331, 217] on link "Yes, Restart" at bounding box center [313, 213] width 99 height 24
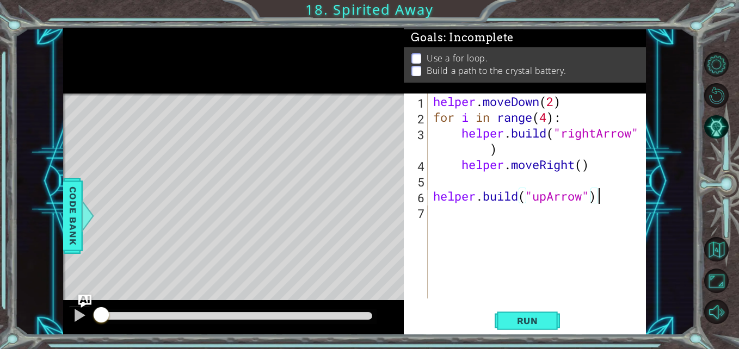
click at [597, 198] on div "helper . moveDown ( 2 ) for i in range ( 4 ) : helper . build ( "rightArrow" ) …" at bounding box center [540, 212] width 218 height 237
type textarea "[DOMAIN_NAME]("upArrow")"
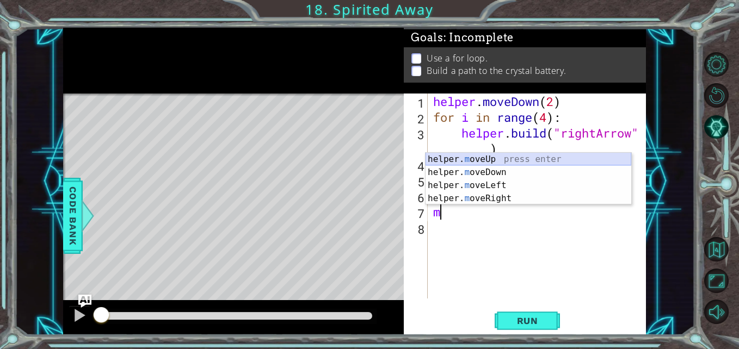
click at [510, 161] on div "helper. m oveUp press enter helper. m oveDown press enter helper. m oveLeft pre…" at bounding box center [529, 192] width 206 height 78
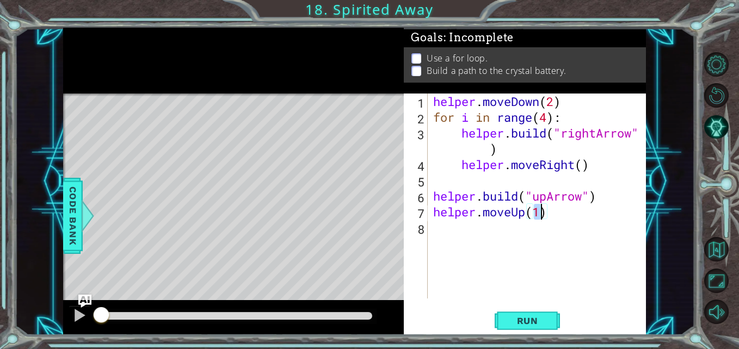
type textarea "helper.moveUp()"
click at [504, 224] on div "helper . moveDown ( 2 ) for i in range ( 4 ) : helper . build ( "rightArrow" ) …" at bounding box center [540, 212] width 218 height 237
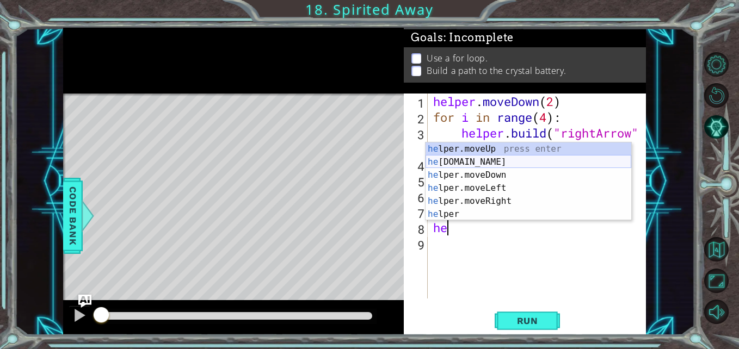
click at [520, 164] on div "he lper.moveUp press enter he [DOMAIN_NAME] press enter he lper.moveDown press …" at bounding box center [529, 195] width 206 height 104
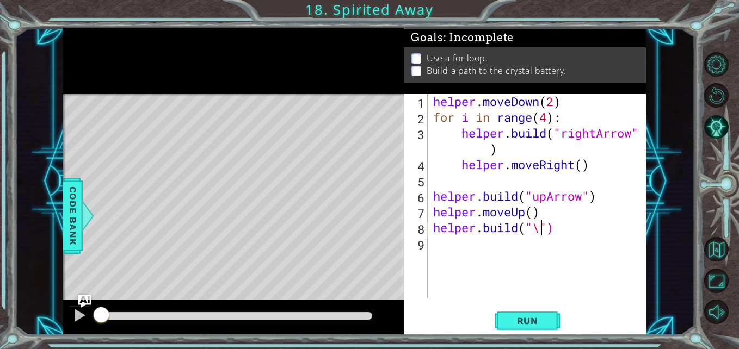
scroll to position [0, 5]
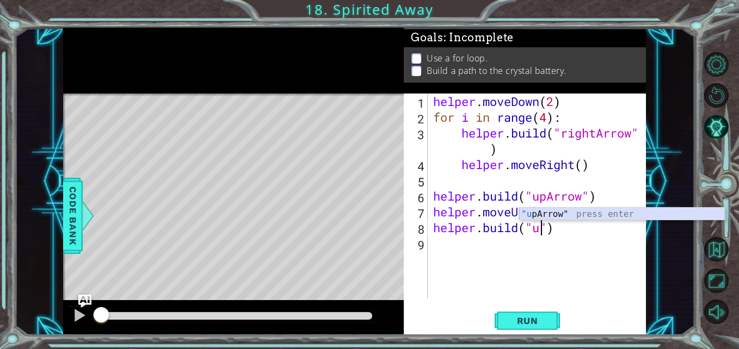
click at [582, 212] on div ""u [PERSON_NAME]" press enter" at bounding box center [622, 227] width 206 height 39
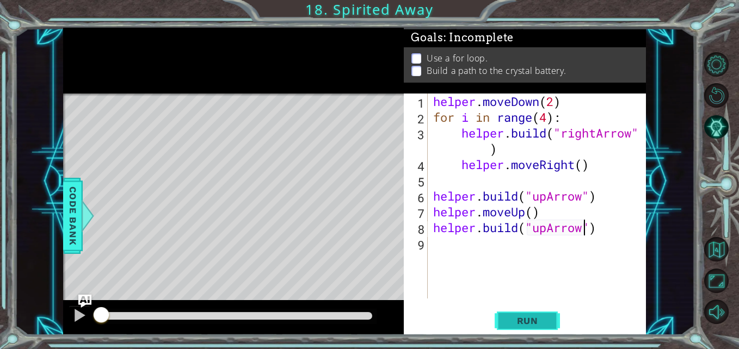
type textarea "[DOMAIN_NAME]("upArrow")"
click at [543, 316] on span "Run" at bounding box center [527, 321] width 43 height 11
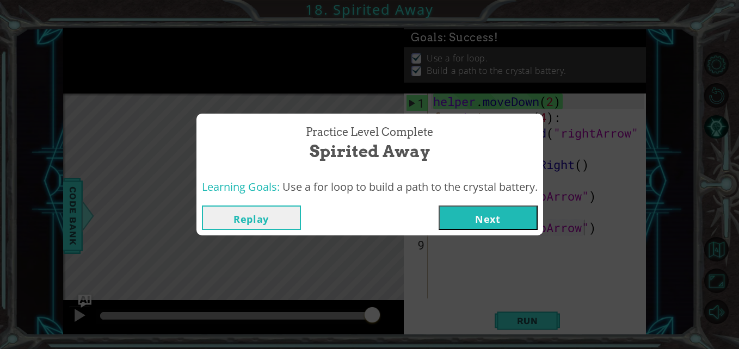
click at [508, 219] on button "Next" at bounding box center [488, 218] width 99 height 24
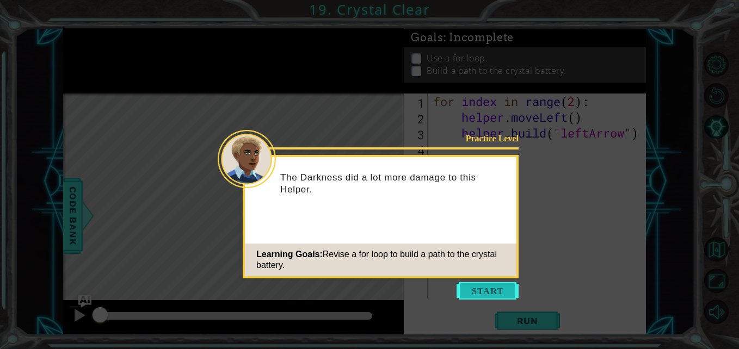
click at [485, 295] on button "Start" at bounding box center [488, 290] width 62 height 17
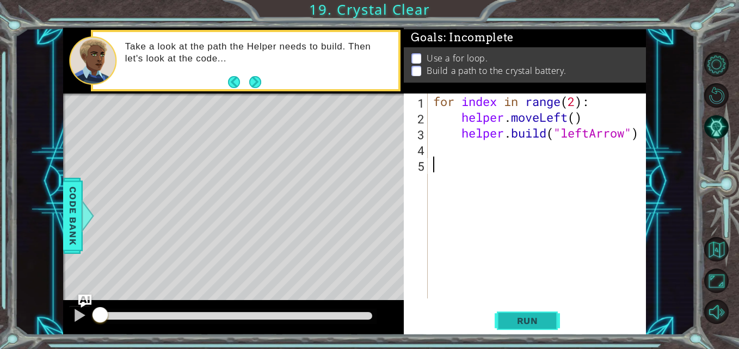
click at [518, 321] on span "Run" at bounding box center [527, 321] width 43 height 11
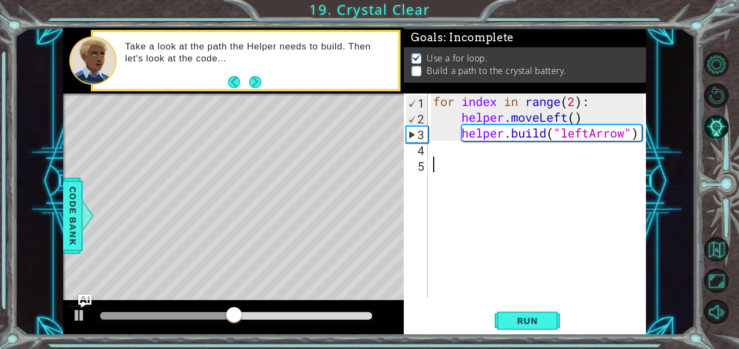
click at [580, 104] on div "for index in range ( 2 ) : helper . moveLeft ( ) helper . build ( "leftArrow" )" at bounding box center [540, 212] width 218 height 237
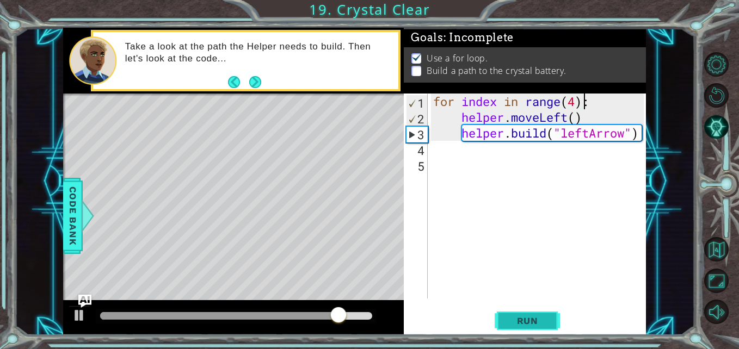
type textarea "for index in range(4):"
click at [520, 318] on span "Run" at bounding box center [527, 321] width 43 height 11
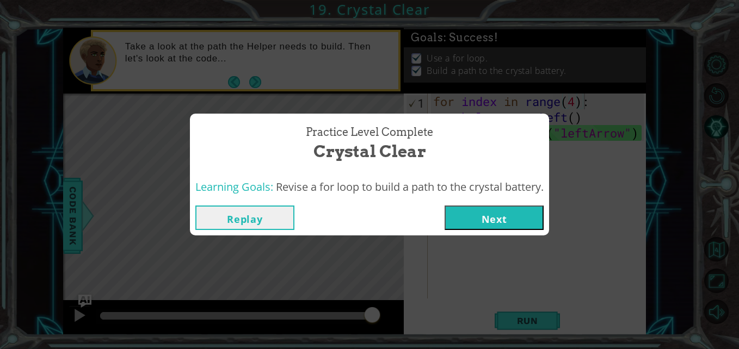
click at [502, 212] on button "Next" at bounding box center [494, 218] width 99 height 24
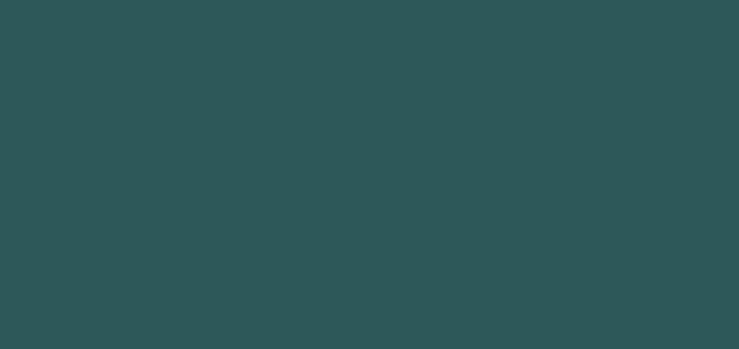
click at [502, 212] on body "1 2 3 4 5 6 "rightArrow" press enter הההההההההההההההההההההההההההההההההההההההההה…" at bounding box center [369, 174] width 739 height 349
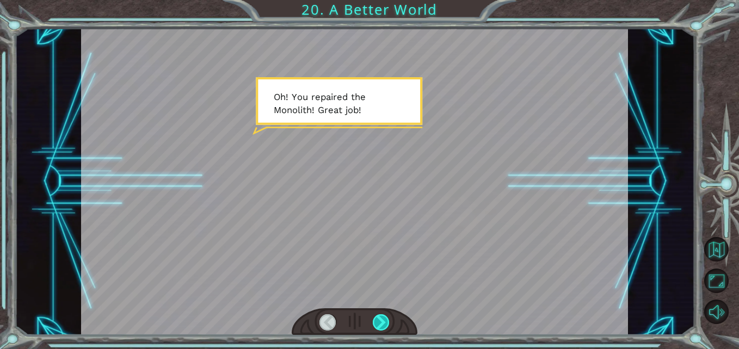
click at [380, 322] on div at bounding box center [381, 323] width 17 height 17
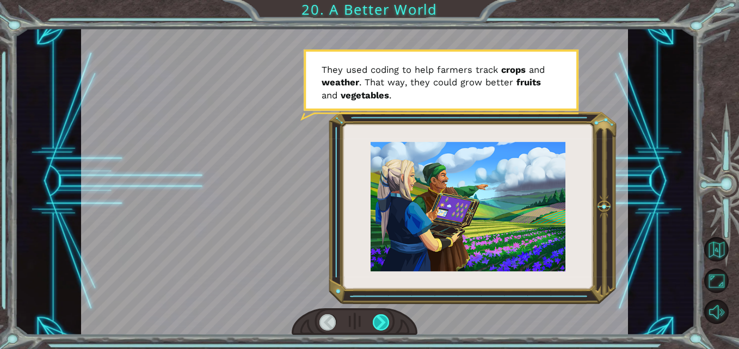
click at [380, 322] on div at bounding box center [381, 323] width 17 height 17
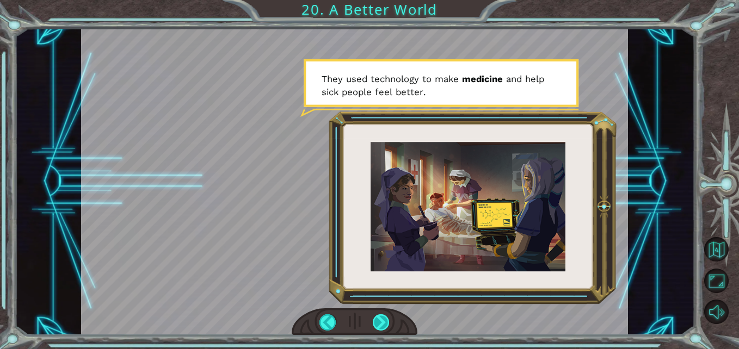
click at [380, 322] on div at bounding box center [381, 323] width 17 height 17
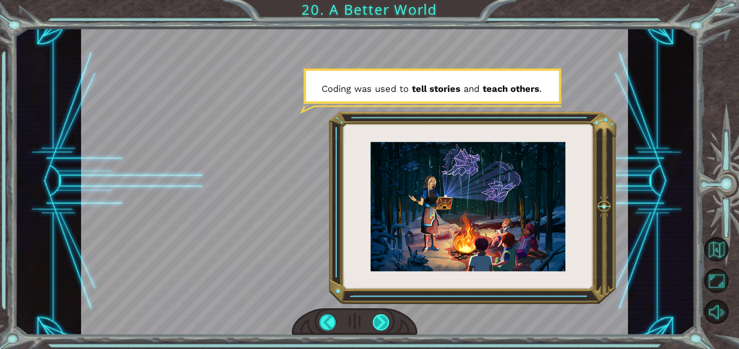
click at [380, 322] on div at bounding box center [381, 323] width 17 height 17
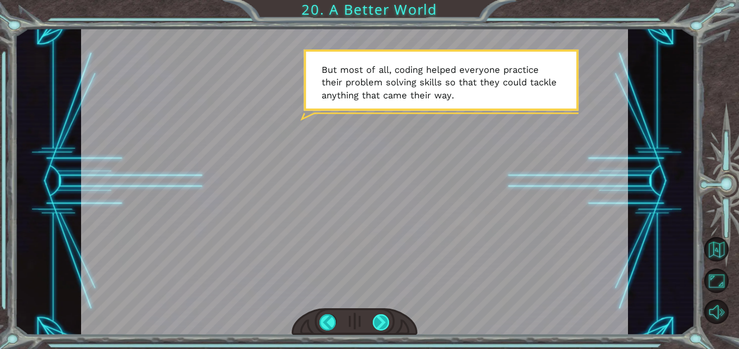
click at [390, 325] on div at bounding box center [381, 323] width 17 height 17
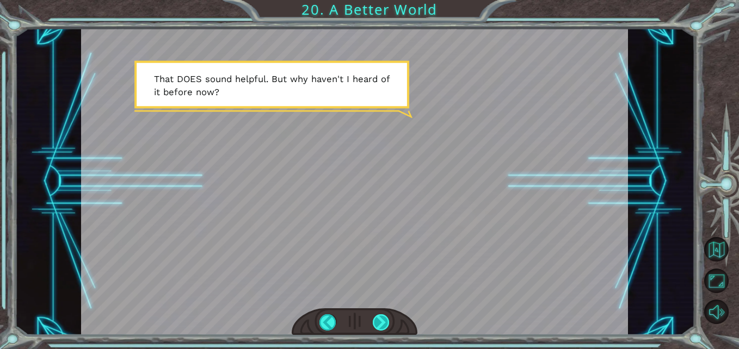
click at [379, 322] on div at bounding box center [381, 323] width 17 height 17
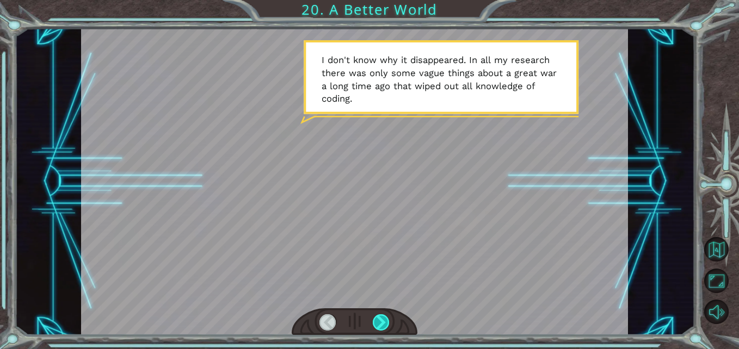
click at [378, 320] on div at bounding box center [381, 323] width 17 height 17
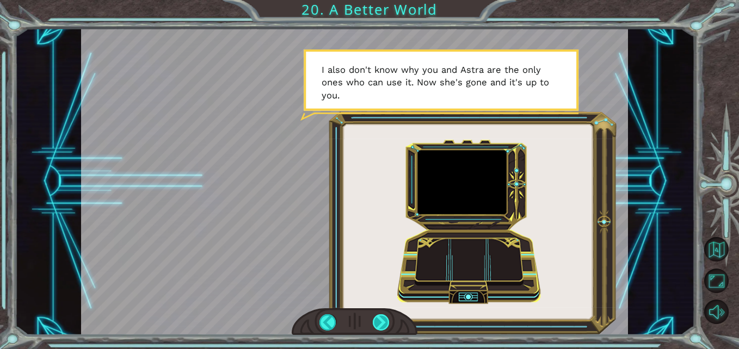
click at [383, 318] on div at bounding box center [381, 323] width 17 height 17
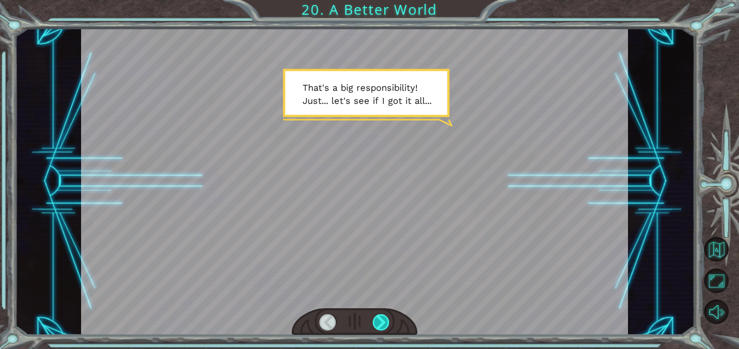
click at [381, 318] on div at bounding box center [381, 323] width 17 height 17
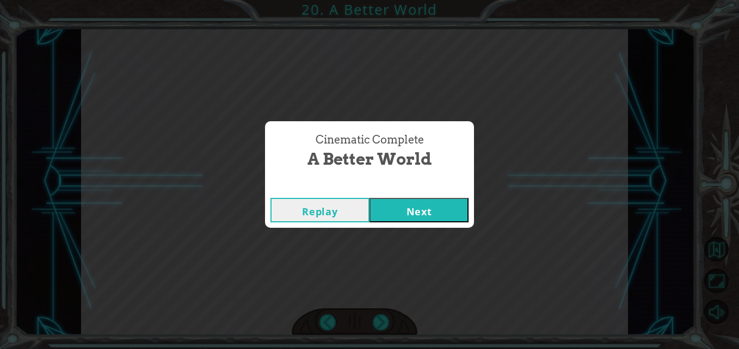
click at [384, 208] on button "Next" at bounding box center [419, 210] width 99 height 24
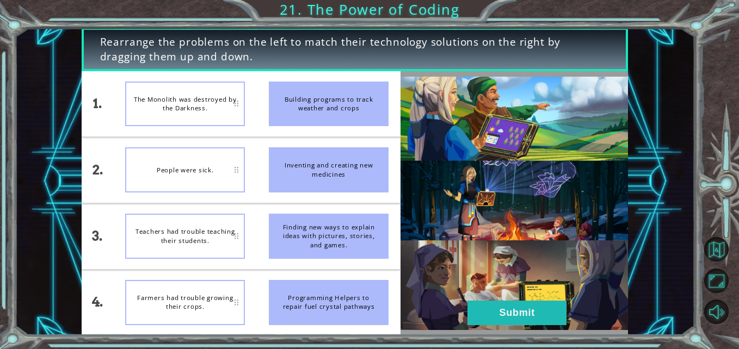
drag, startPoint x: 228, startPoint y: 310, endPoint x: 225, endPoint y: 171, distance: 138.8
drag, startPoint x: 225, startPoint y: 171, endPoint x: 101, endPoint y: 242, distance: 142.8
click at [101, 242] on div "3." at bounding box center [98, 236] width 32 height 65
click at [231, 112] on div "Farmers had trouble growing their crops." at bounding box center [185, 104] width 120 height 45
click at [489, 312] on button "Submit" at bounding box center [516, 313] width 99 height 24
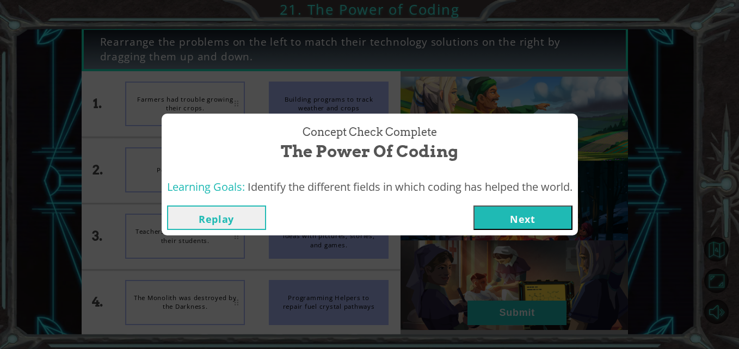
click at [526, 214] on button "Next" at bounding box center [522, 218] width 99 height 24
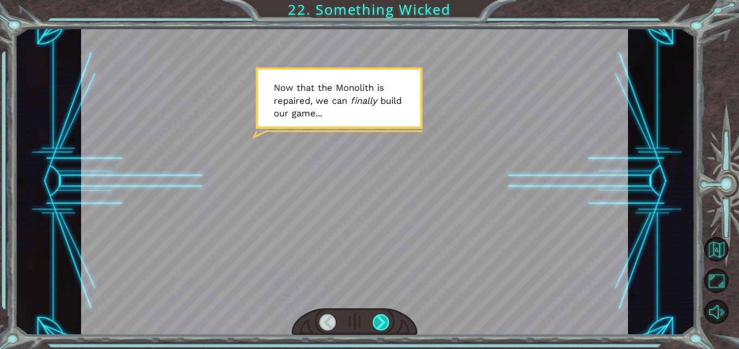
click at [379, 319] on div at bounding box center [381, 323] width 17 height 17
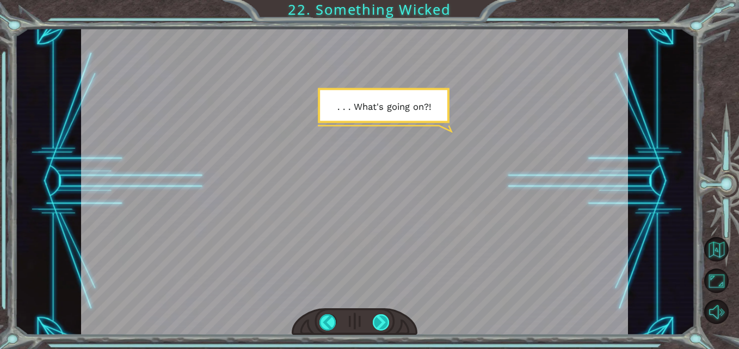
click at [383, 321] on div at bounding box center [381, 323] width 17 height 17
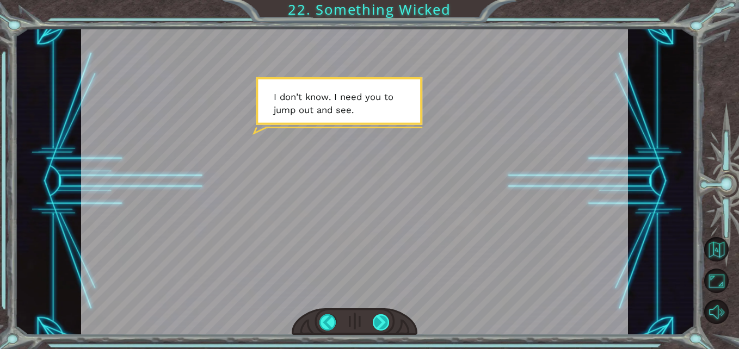
click at [382, 319] on div at bounding box center [381, 323] width 17 height 17
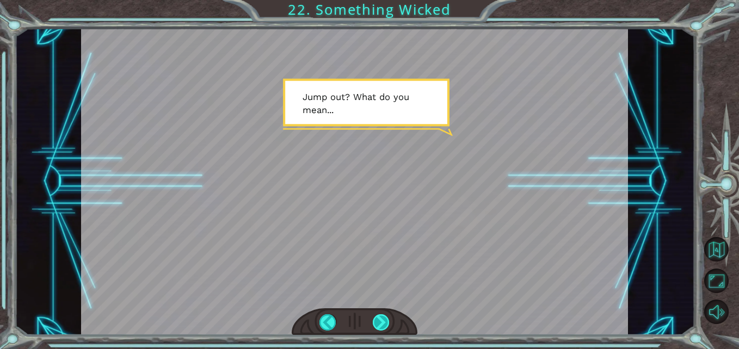
click at [382, 323] on div at bounding box center [381, 323] width 17 height 17
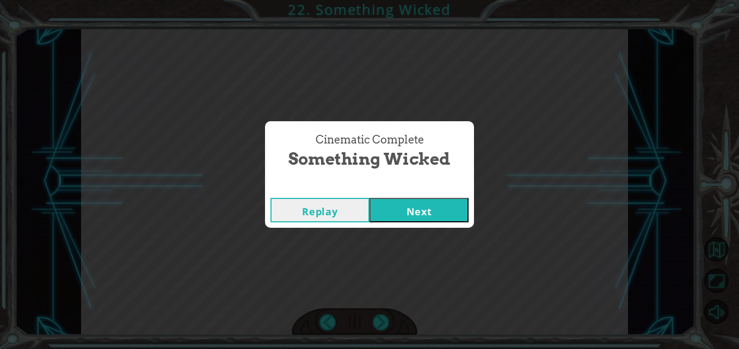
click at [421, 208] on button "Next" at bounding box center [419, 210] width 99 height 24
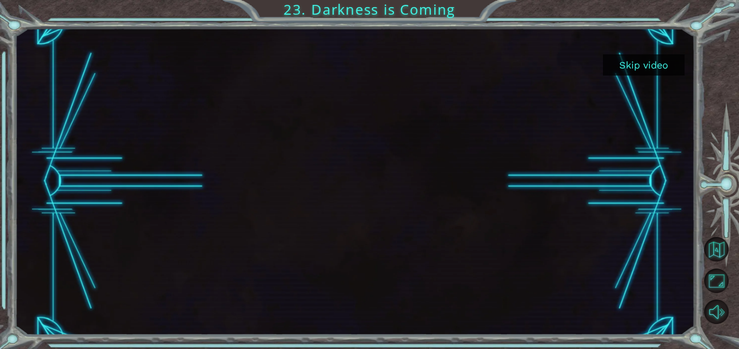
click at [642, 65] on button "Skip video" at bounding box center [644, 64] width 82 height 21
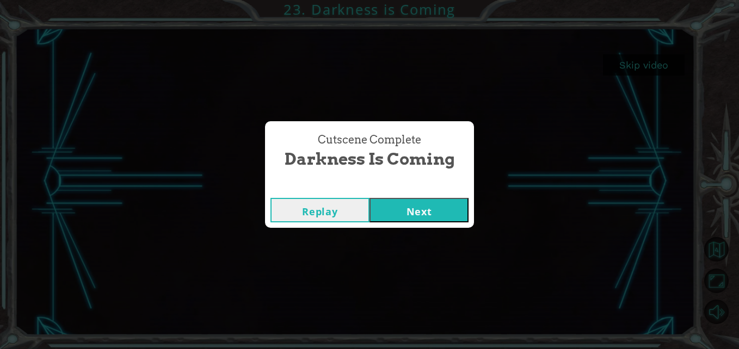
click at [430, 217] on button "Next" at bounding box center [419, 210] width 99 height 24
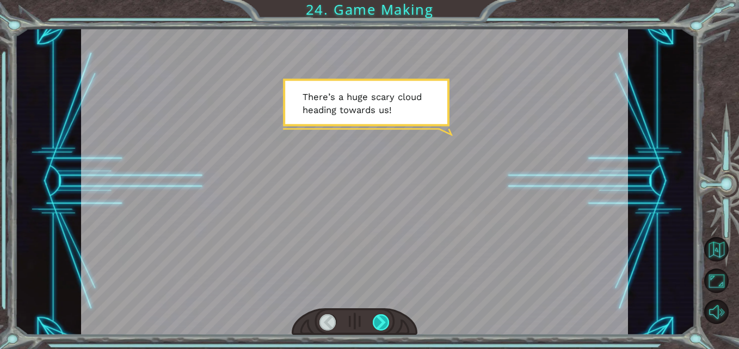
click at [386, 323] on div at bounding box center [381, 323] width 17 height 17
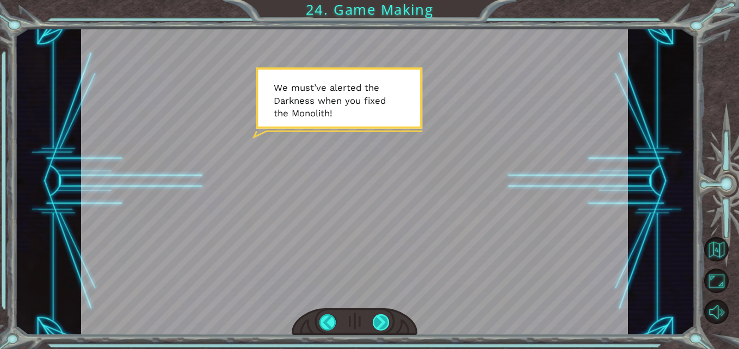
click at [376, 321] on div at bounding box center [381, 323] width 17 height 17
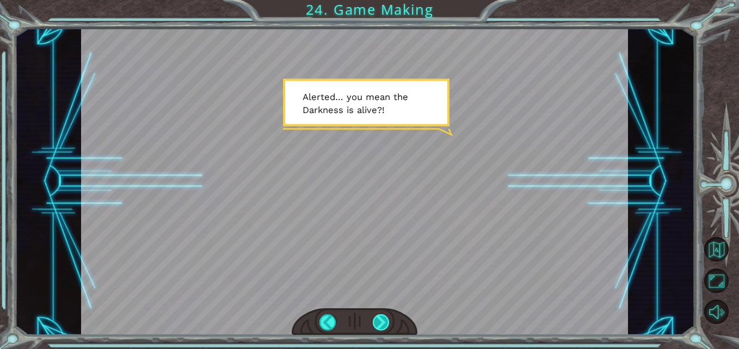
click at [375, 320] on div at bounding box center [381, 323] width 17 height 17
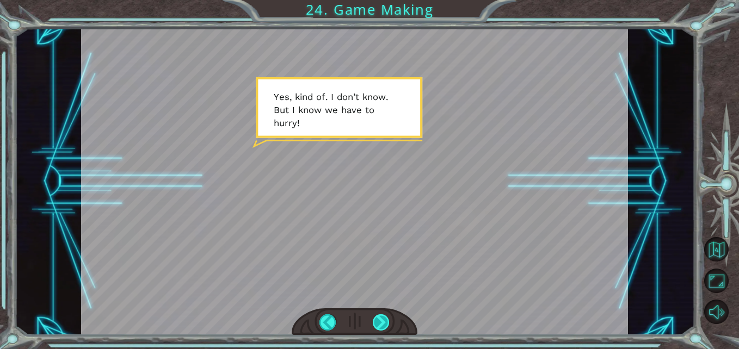
click at [376, 320] on div at bounding box center [381, 323] width 17 height 17
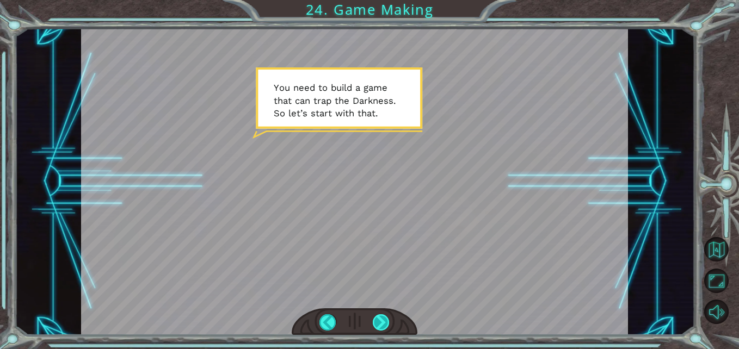
click at [376, 320] on div at bounding box center [381, 323] width 17 height 17
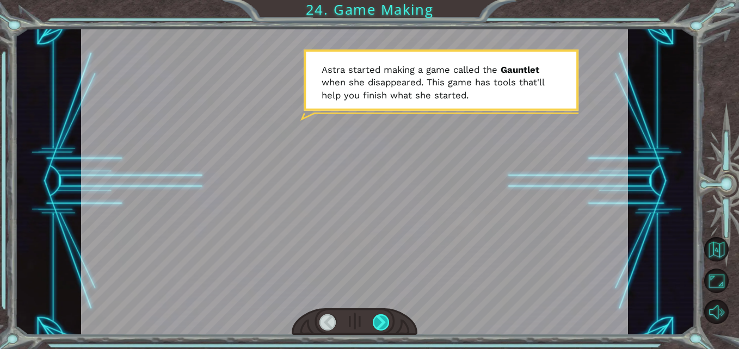
click at [378, 321] on div at bounding box center [381, 323] width 17 height 17
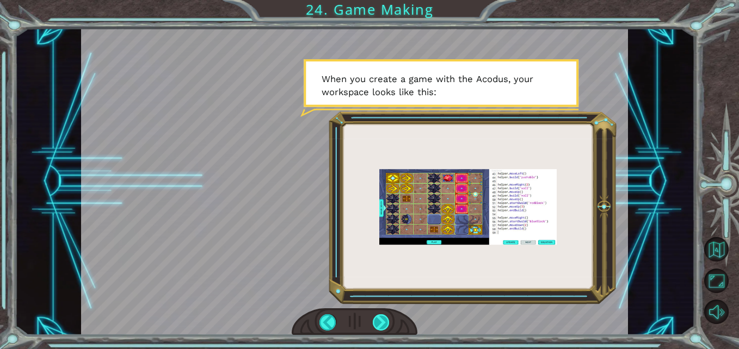
click at [377, 321] on div at bounding box center [381, 323] width 17 height 17
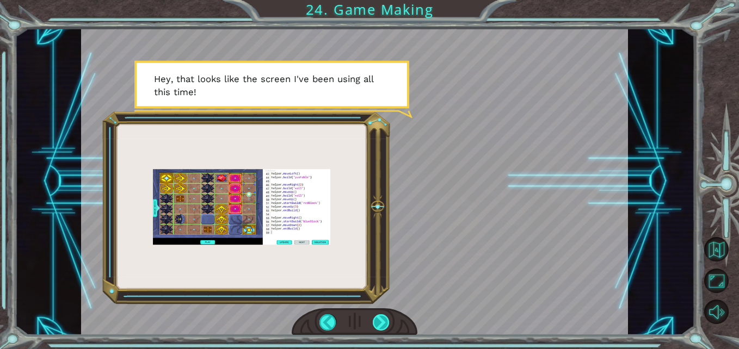
click at [377, 321] on div at bounding box center [381, 323] width 17 height 17
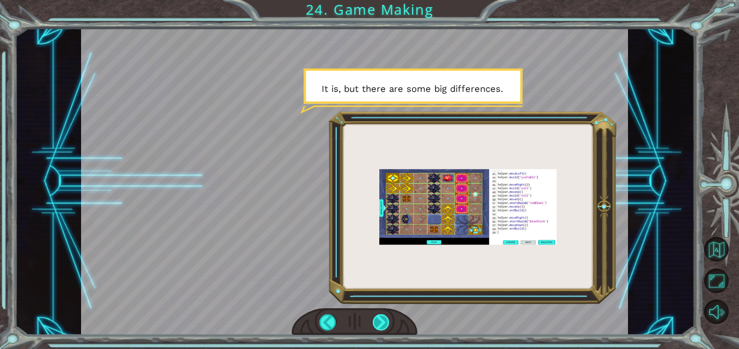
click at [377, 321] on div at bounding box center [381, 323] width 17 height 17
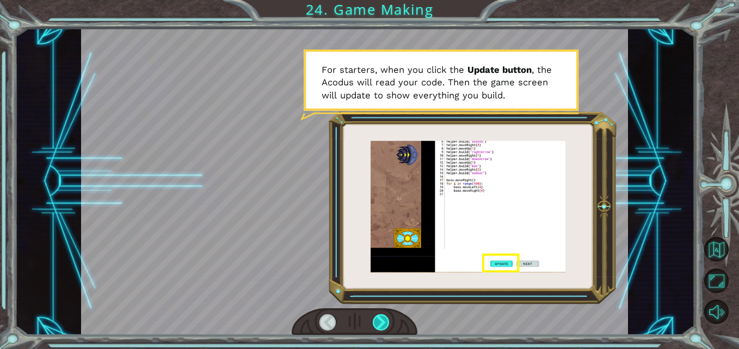
click at [380, 317] on div at bounding box center [381, 323] width 17 height 17
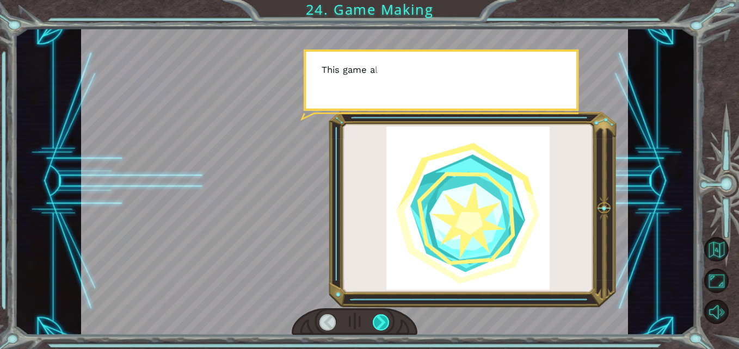
click at [380, 317] on div at bounding box center [381, 323] width 17 height 17
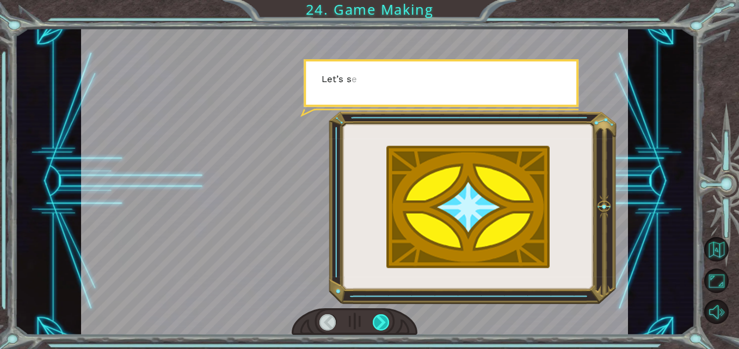
click at [380, 317] on div at bounding box center [381, 323] width 17 height 17
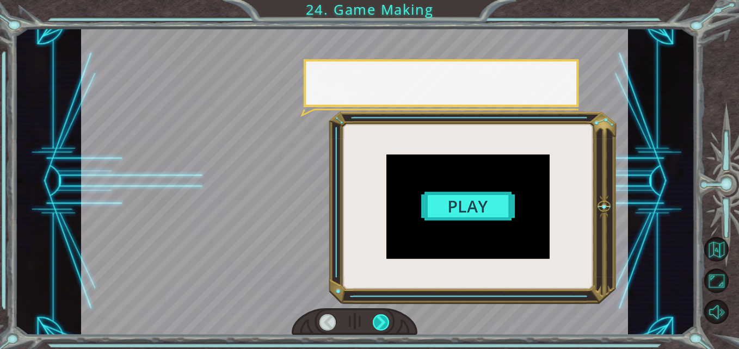
click at [380, 317] on div at bounding box center [381, 323] width 17 height 17
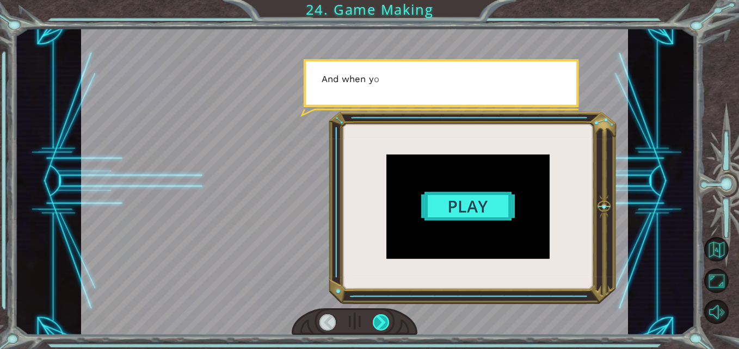
click at [380, 317] on div at bounding box center [381, 323] width 17 height 17
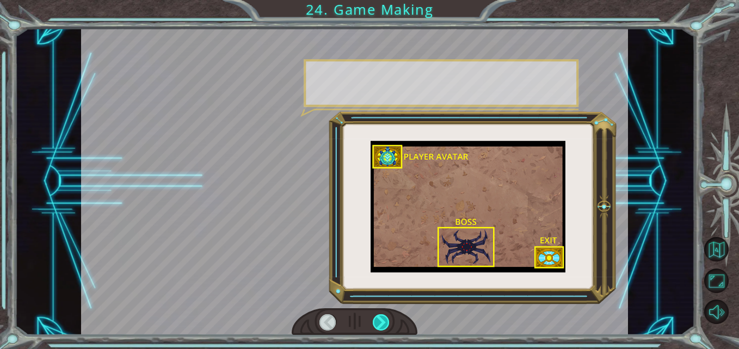
click at [380, 317] on div at bounding box center [381, 323] width 17 height 17
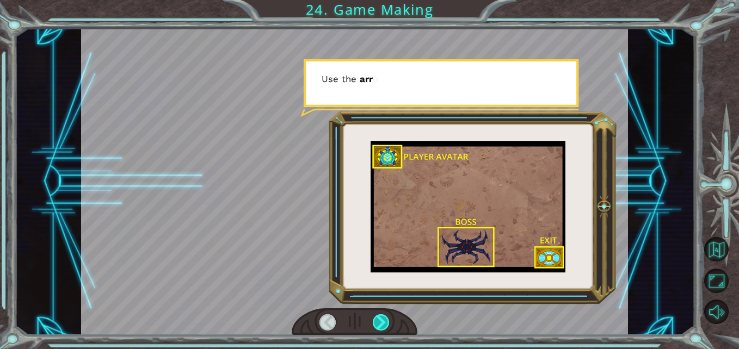
click at [380, 317] on div at bounding box center [381, 323] width 17 height 17
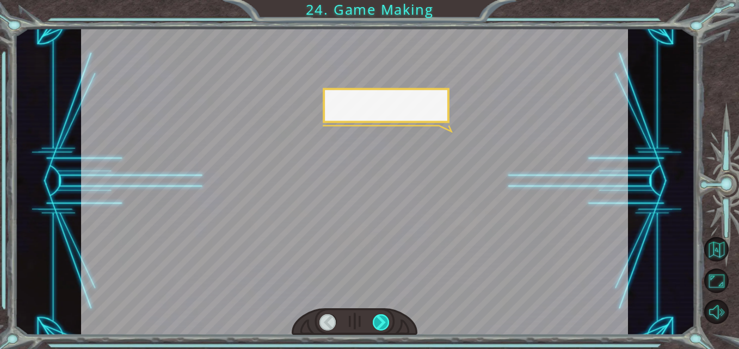
click at [380, 317] on div at bounding box center [381, 323] width 17 height 17
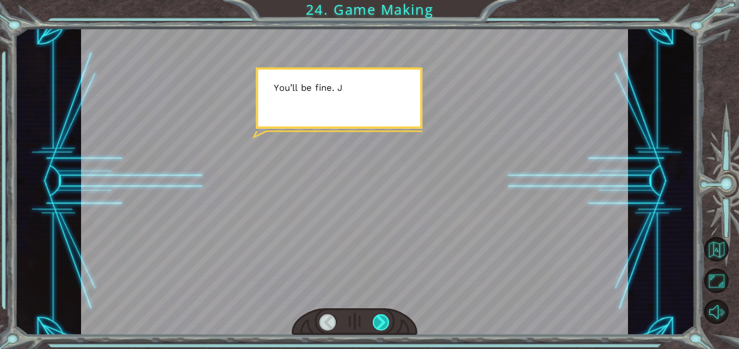
click at [385, 317] on div at bounding box center [381, 323] width 17 height 17
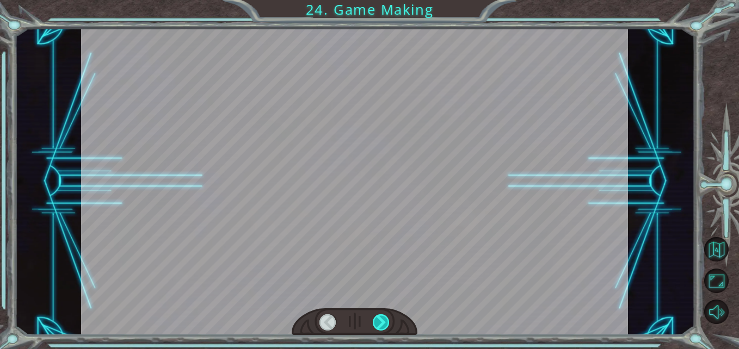
click at [385, 317] on div at bounding box center [381, 323] width 17 height 17
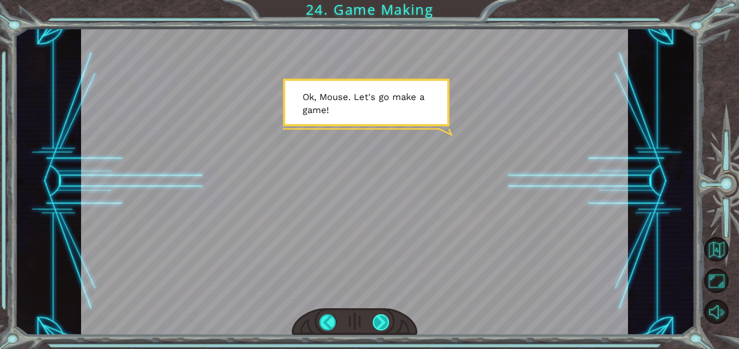
click at [377, 321] on div at bounding box center [381, 323] width 17 height 17
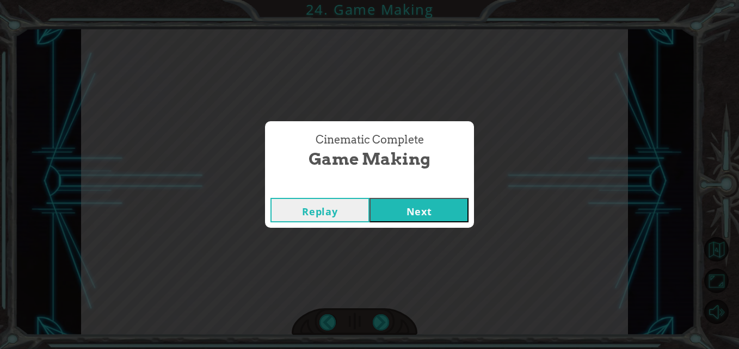
click at [430, 209] on button "Next" at bounding box center [419, 210] width 99 height 24
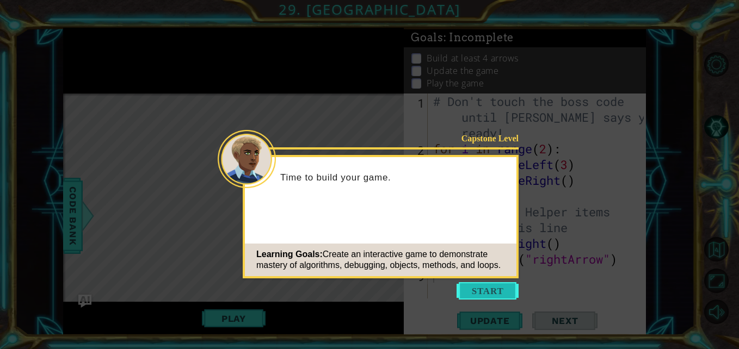
click at [485, 288] on button "Start" at bounding box center [488, 290] width 62 height 17
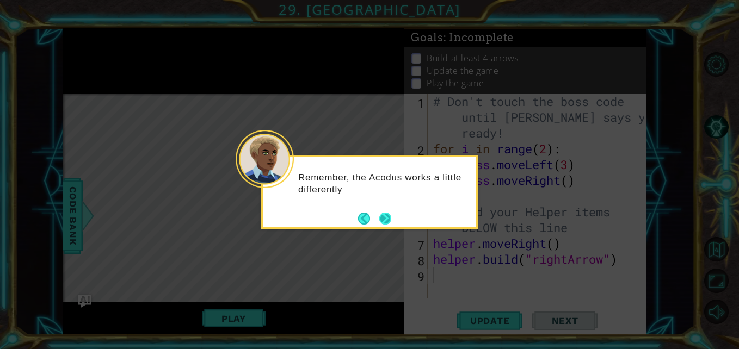
click at [381, 214] on button "Next" at bounding box center [385, 218] width 13 height 13
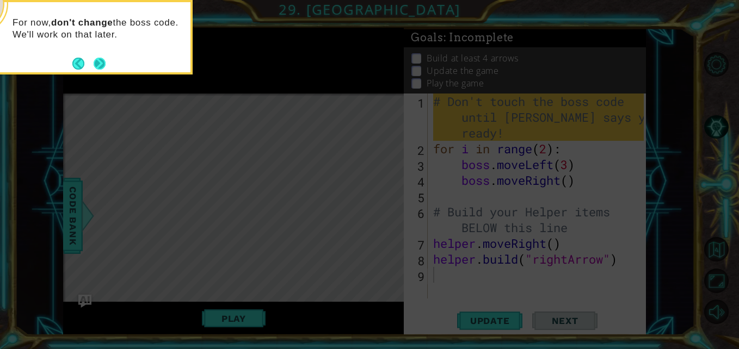
click at [102, 63] on button "Next" at bounding box center [100, 64] width 14 height 14
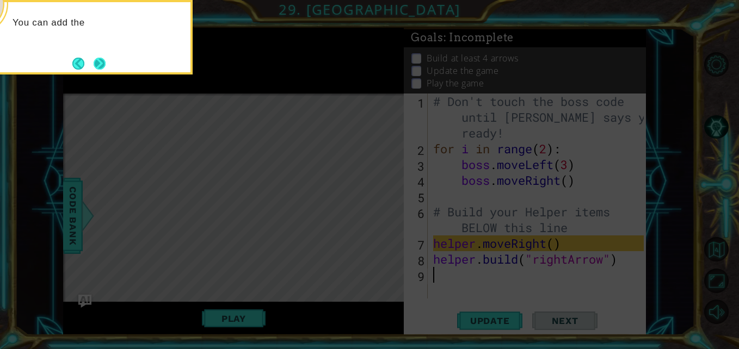
click at [94, 63] on button "Next" at bounding box center [99, 63] width 13 height 13
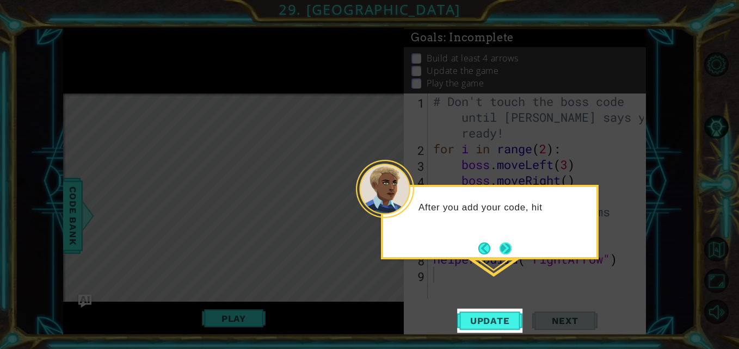
click at [510, 245] on button "Next" at bounding box center [506, 249] width 12 height 12
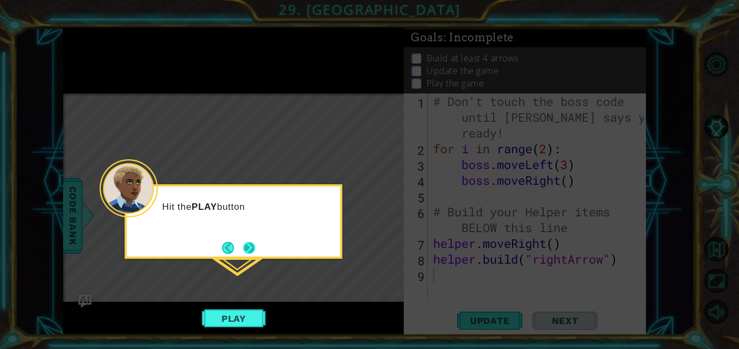
click at [243, 247] on button "Next" at bounding box center [249, 248] width 12 height 12
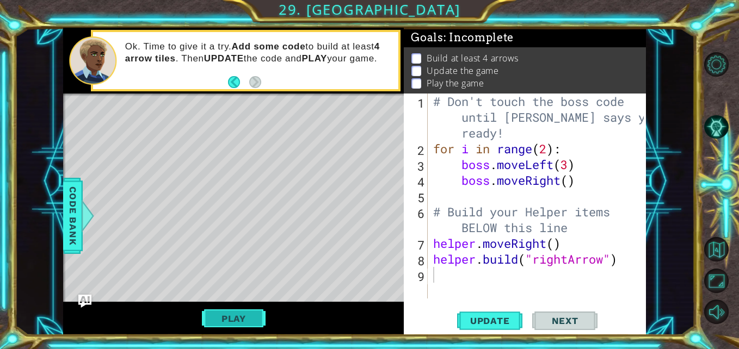
click at [253, 319] on button "Play" at bounding box center [234, 319] width 64 height 21
